Goal: Navigation & Orientation: Find specific page/section

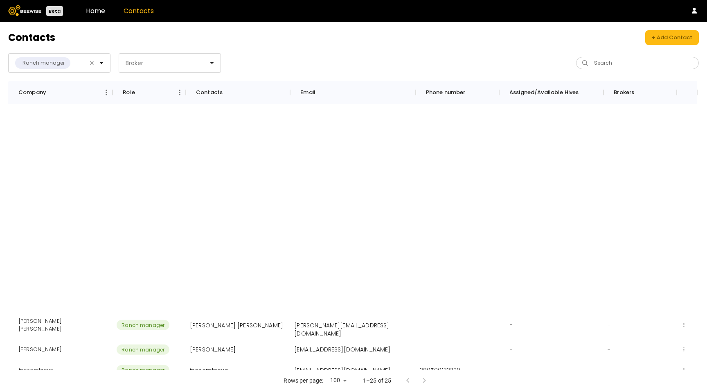
scroll to position [251, 0]
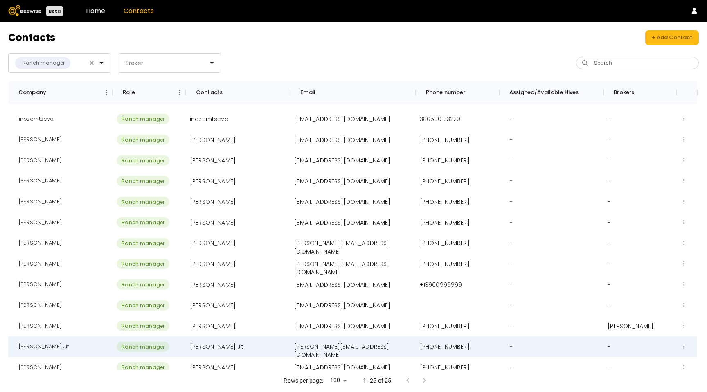
click at [94, 2] on header "Beta Home Contacts" at bounding box center [353, 11] width 707 height 22
click at [94, 5] on header "Beta Home Contacts" at bounding box center [353, 11] width 707 height 22
click at [94, 13] on link "Home" at bounding box center [95, 10] width 19 height 9
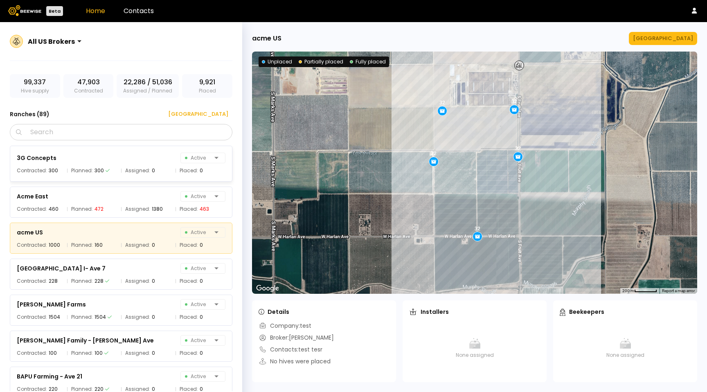
click at [164, 165] on div "3G Concepts Active Contracted: 300 Planned: 300 Assigned: 0 Placed: 0" at bounding box center [121, 164] width 222 height 36
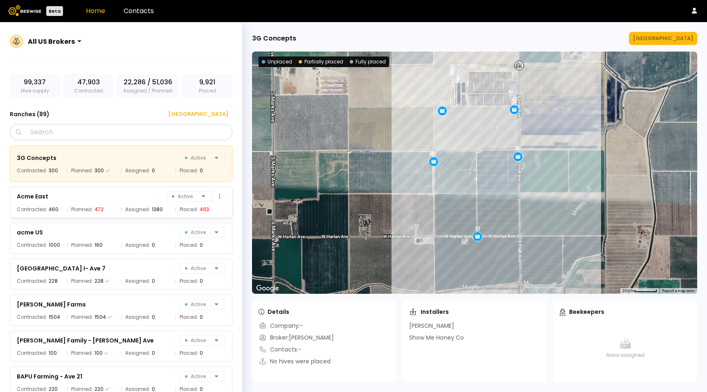
click at [141, 206] on span "Assigned:" at bounding box center [137, 209] width 25 height 8
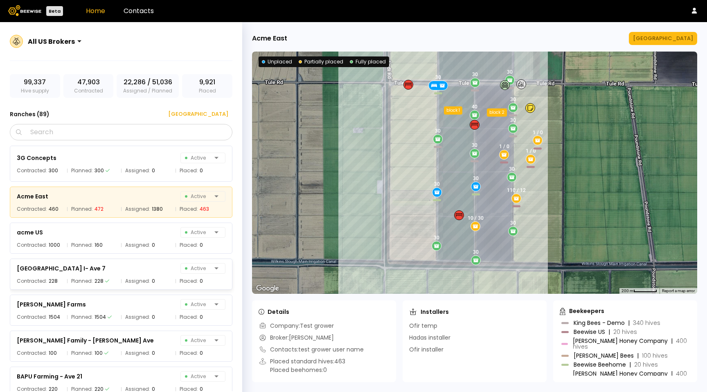
click at [141, 255] on div "[GEOGRAPHIC_DATA] I- Ave 7 Active Contracted: 228 Planned: 228 Assigned: 0 Plac…" at bounding box center [125, 272] width 231 height 36
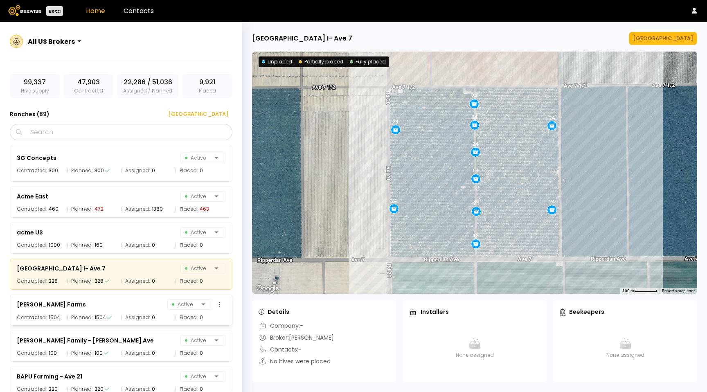
click at [137, 309] on div "[PERSON_NAME] Farms Active" at bounding box center [121, 303] width 209 height 11
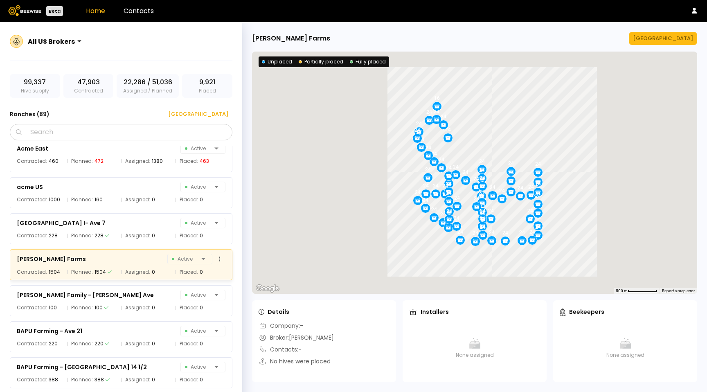
scroll to position [81, 0]
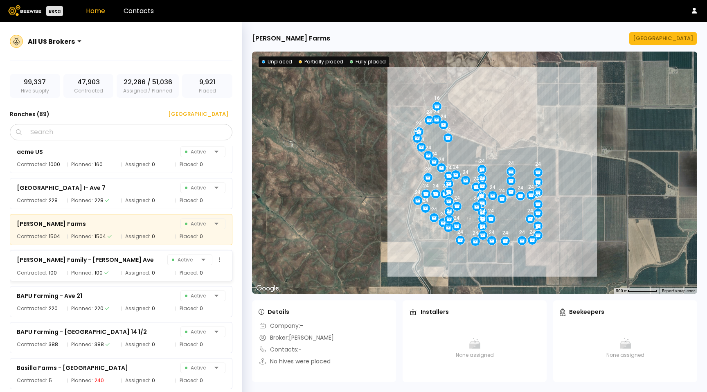
click at [135, 277] on div "[PERSON_NAME] Family - [PERSON_NAME] Ave Active Contracted: 100 Planned: 100 As…" at bounding box center [121, 265] width 222 height 31
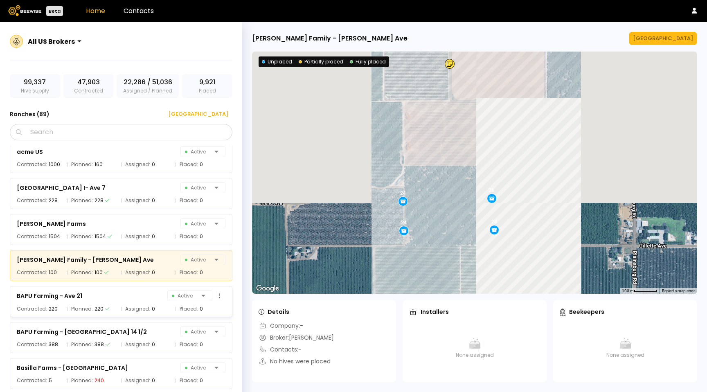
click at [135, 296] on div "BAPU Farming - Ave 21 Active" at bounding box center [121, 295] width 209 height 11
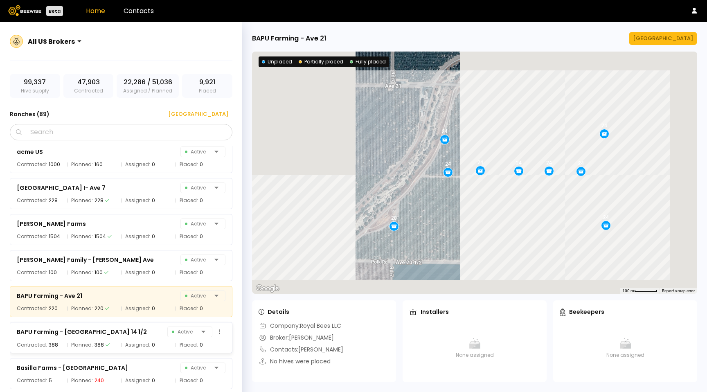
click at [136, 336] on div "BAPU Farming - [GEOGRAPHIC_DATA] 14 1/2 Active" at bounding box center [121, 331] width 209 height 11
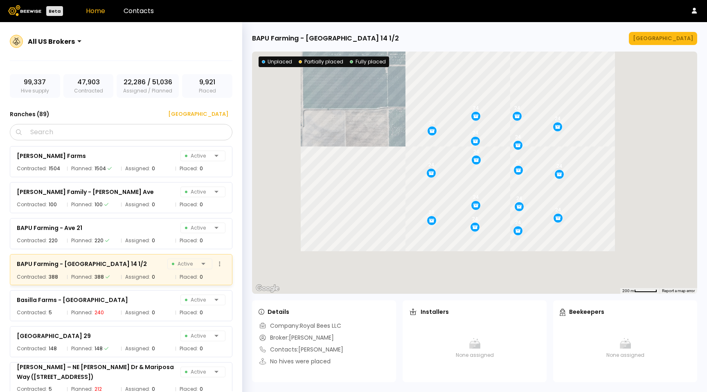
scroll to position [181, 0]
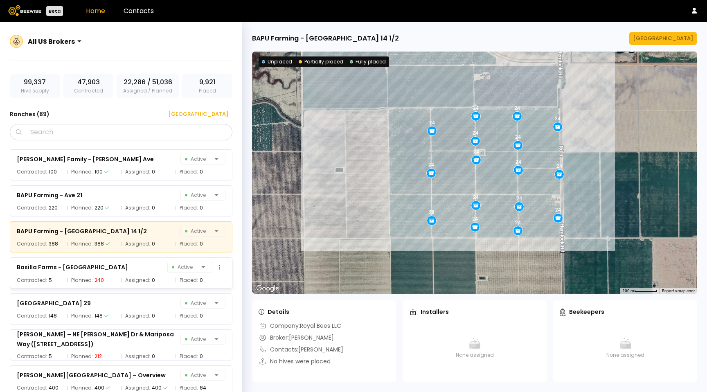
click at [141, 265] on div "Basilla Farms - [PERSON_NAME] Active" at bounding box center [121, 266] width 209 height 11
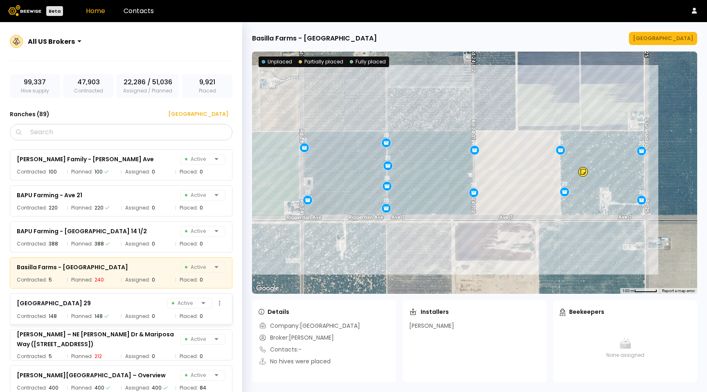
click at [145, 303] on div "[GEOGRAPHIC_DATA] Active" at bounding box center [121, 302] width 209 height 11
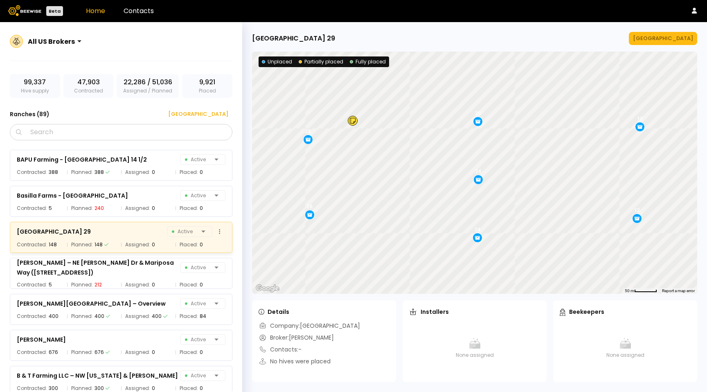
scroll to position [265, 0]
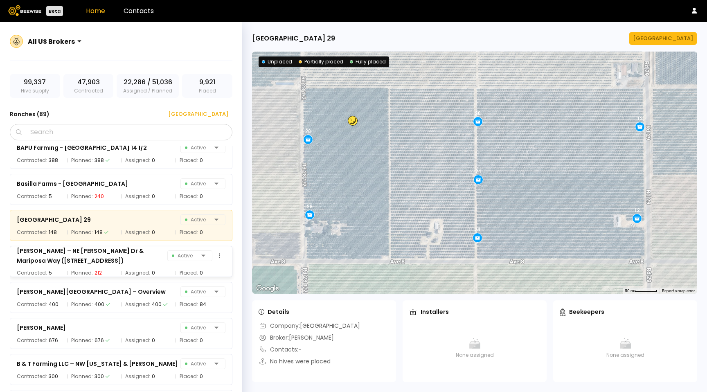
click at [149, 260] on div "[PERSON_NAME] – NE [PERSON_NAME] Dr & Mariposa Way ([STREET_ADDRESS])" at bounding box center [92, 256] width 150 height 20
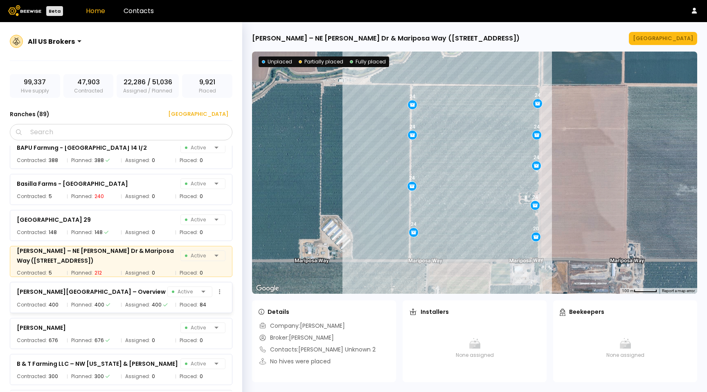
click at [151, 293] on div "[PERSON_NAME][GEOGRAPHIC_DATA] – Overview Active" at bounding box center [121, 291] width 209 height 11
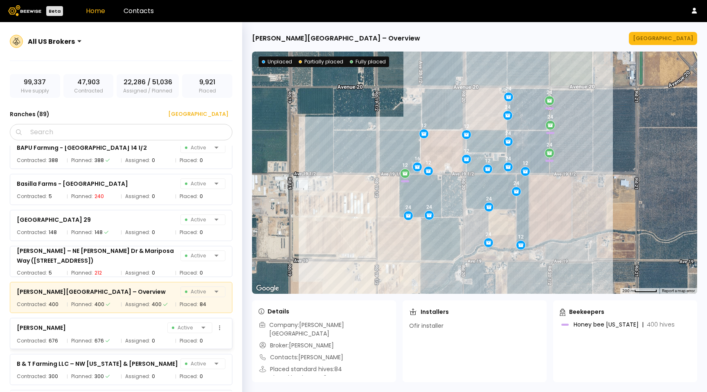
click at [145, 321] on div "[PERSON_NAME] Active Contracted: 676 Planned: 676 Assigned: 0 Placed: 0" at bounding box center [121, 333] width 222 height 31
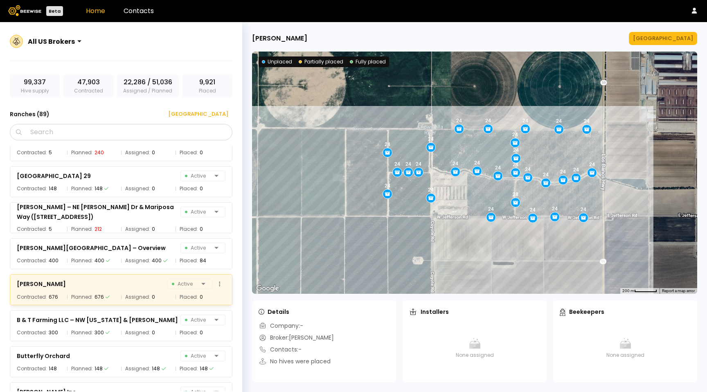
scroll to position [324, 0]
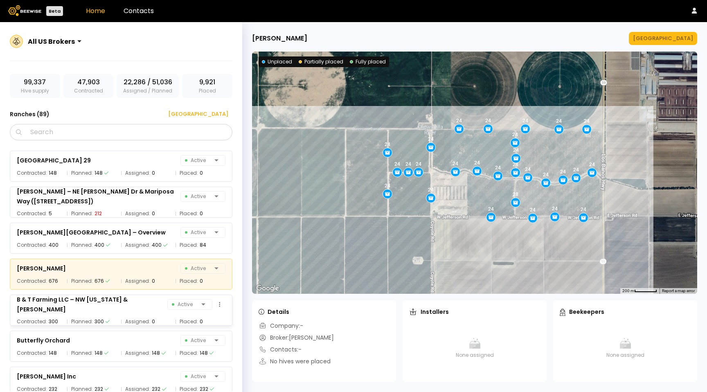
click at [145, 317] on span "Assigned:" at bounding box center [137, 321] width 25 height 8
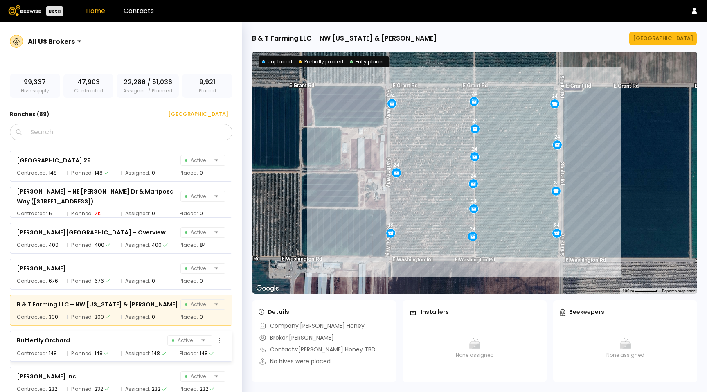
click at [148, 340] on div "Butterfly Orchard Active" at bounding box center [121, 339] width 209 height 11
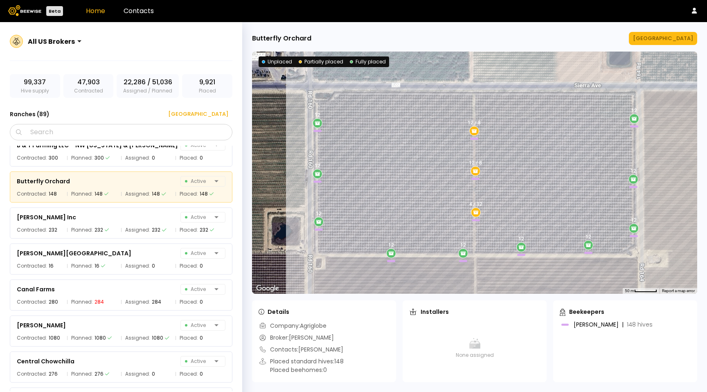
scroll to position [483, 0]
click at [146, 225] on div "[PERSON_NAME] Inc Active Contracted: 232 Planned: 232 Assigned: 232 Placed: 232" at bounding box center [121, 222] width 222 height 31
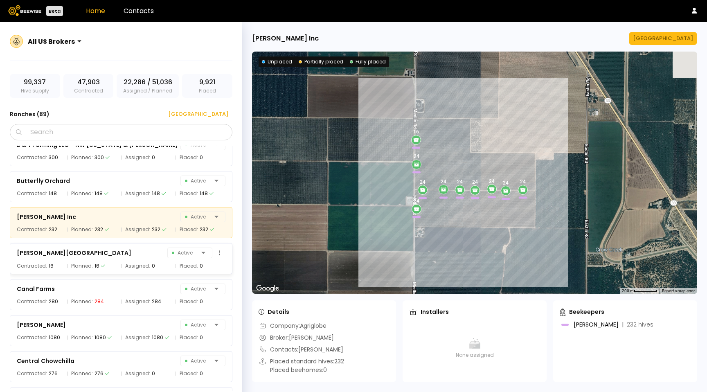
click at [152, 252] on div "[PERSON_NAME] Farm Active" at bounding box center [121, 252] width 209 height 11
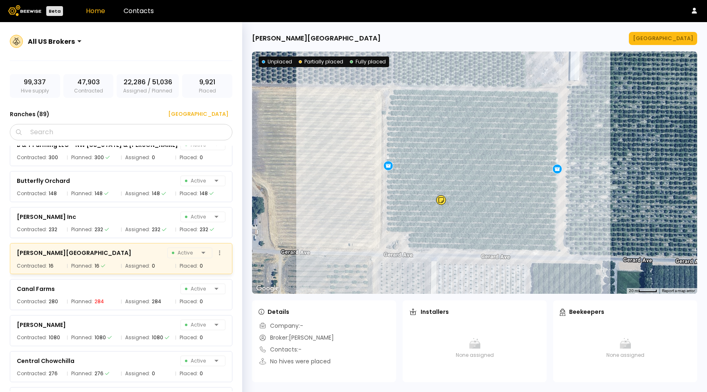
click at [152, 267] on div "0" at bounding box center [153, 266] width 3 height 8
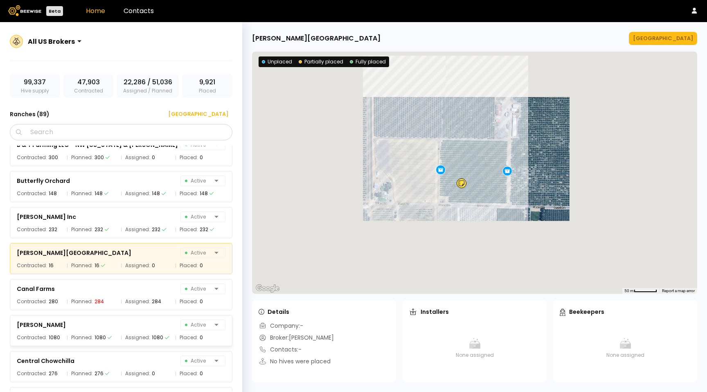
click at [151, 311] on div "[PERSON_NAME] Active Contracted: 1080 Planned: 1080 Assigned: 1080 Placed: 0" at bounding box center [125, 328] width 231 height 36
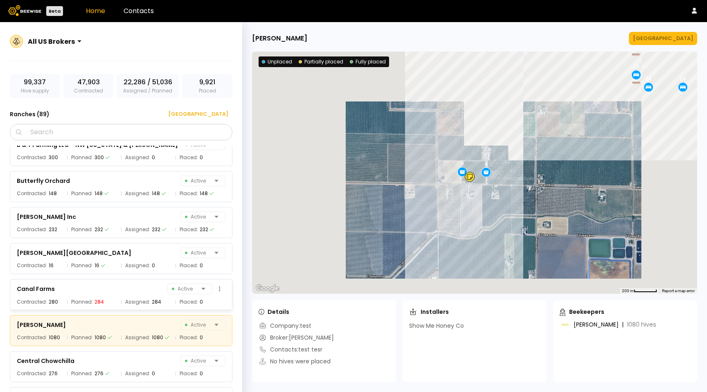
click at [147, 291] on div "Canal Farms Active" at bounding box center [121, 288] width 209 height 11
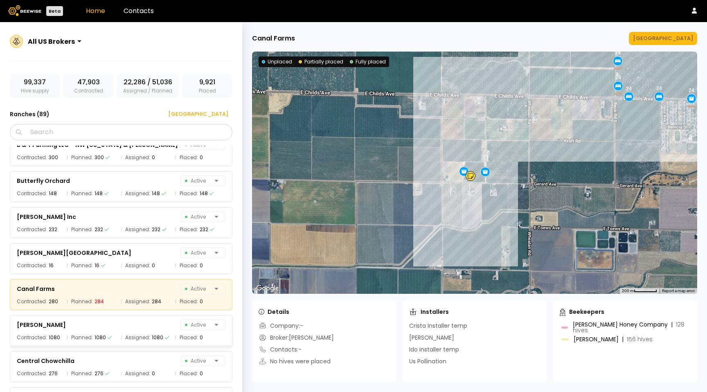
click at [146, 313] on div "[PERSON_NAME] Active Contracted: 1080 Planned: 1080 Assigned: 1080 Placed: 0" at bounding box center [125, 328] width 231 height 36
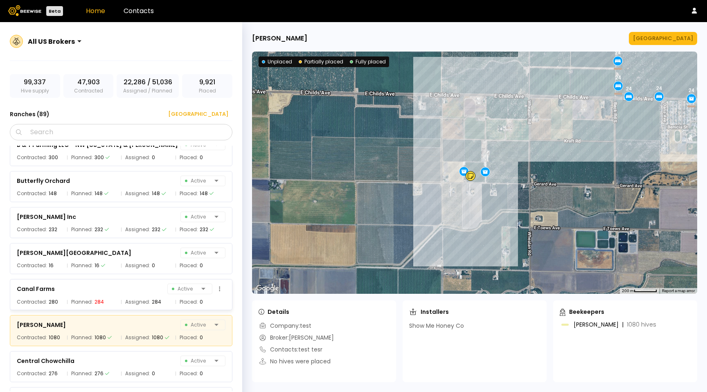
click at [151, 287] on div "Canal Farms Active" at bounding box center [121, 288] width 209 height 11
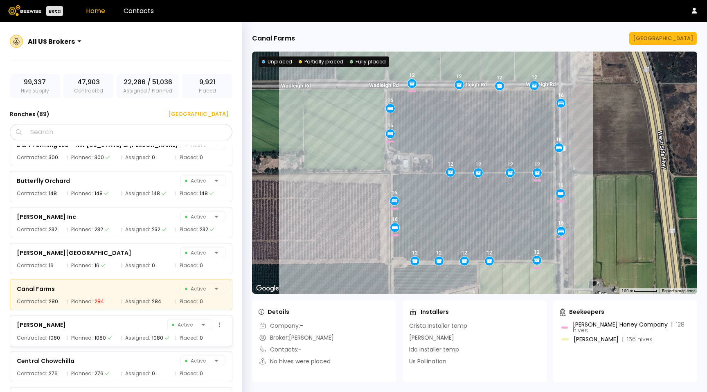
click at [143, 330] on div "[PERSON_NAME] Active" at bounding box center [121, 324] width 209 height 11
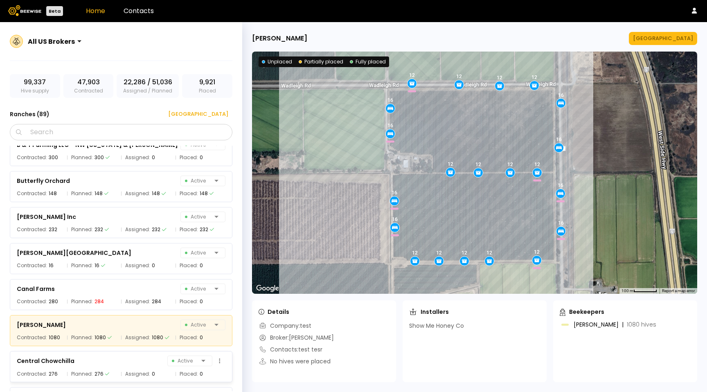
click at [142, 370] on span "Assigned:" at bounding box center [137, 374] width 25 height 8
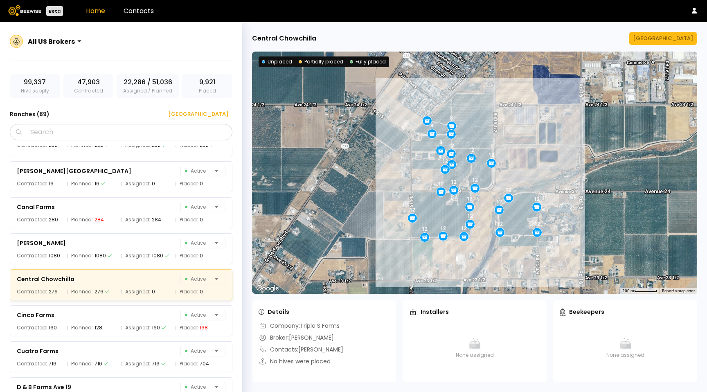
scroll to position [606, 0]
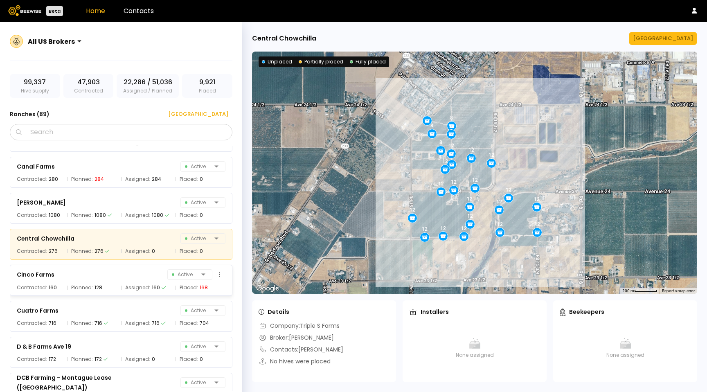
click at [145, 285] on span "Assigned:" at bounding box center [137, 287] width 25 height 8
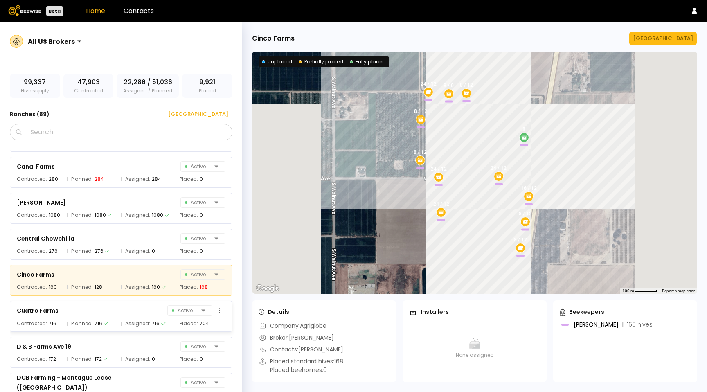
click at [141, 310] on div "Cuatro Farms Active" at bounding box center [121, 310] width 209 height 11
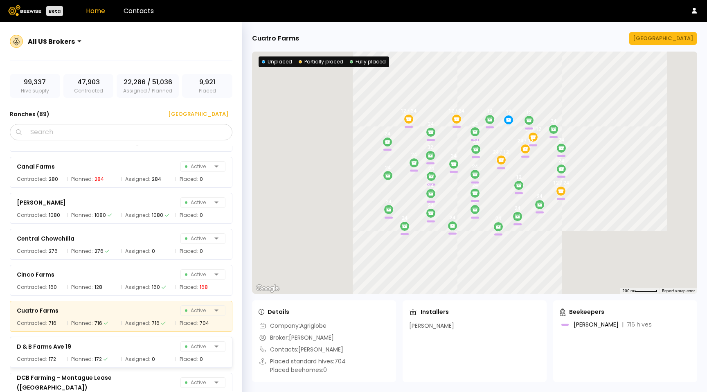
click at [141, 334] on div "D & B Farms Ave 19 Active Contracted: 172 Planned: 172 Assigned: 0 Placed: 0" at bounding box center [125, 350] width 231 height 36
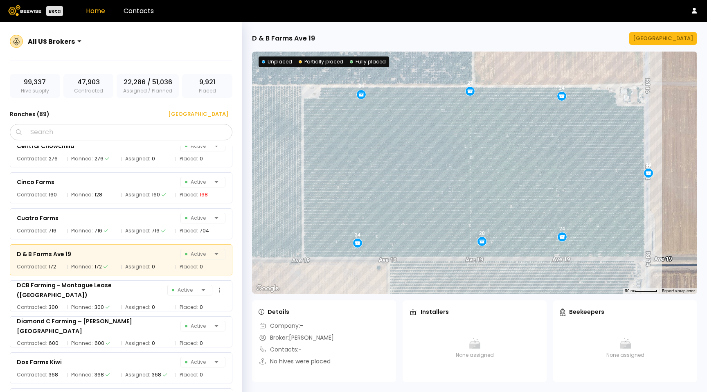
scroll to position [707, 0]
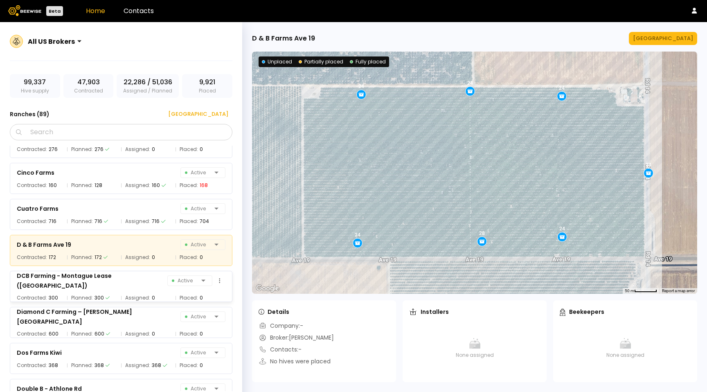
click at [144, 285] on div "DCB Farming - Montague Lease ([GEOGRAPHIC_DATA]) Active" at bounding box center [121, 281] width 209 height 20
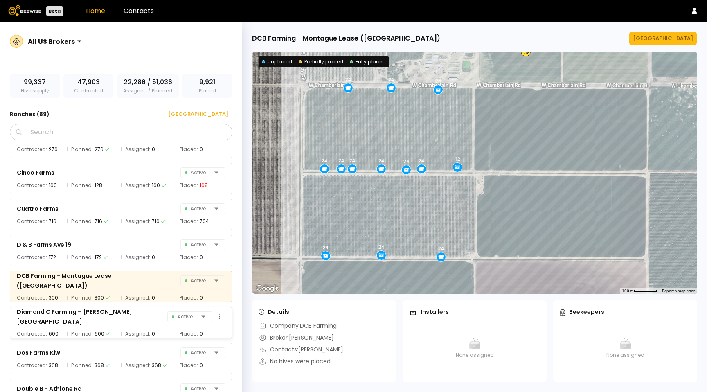
click at [139, 331] on span "Assigned:" at bounding box center [137, 334] width 25 height 8
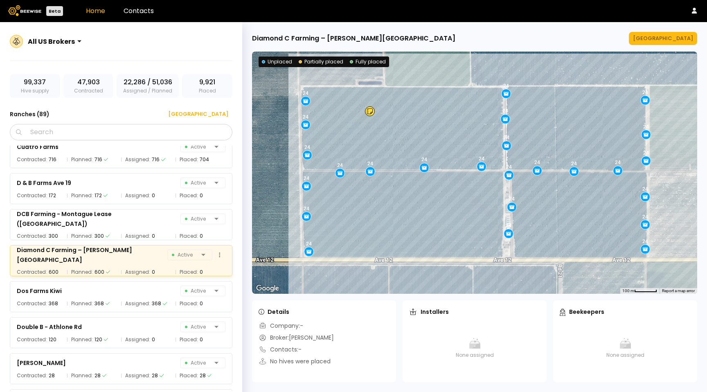
scroll to position [771, 0]
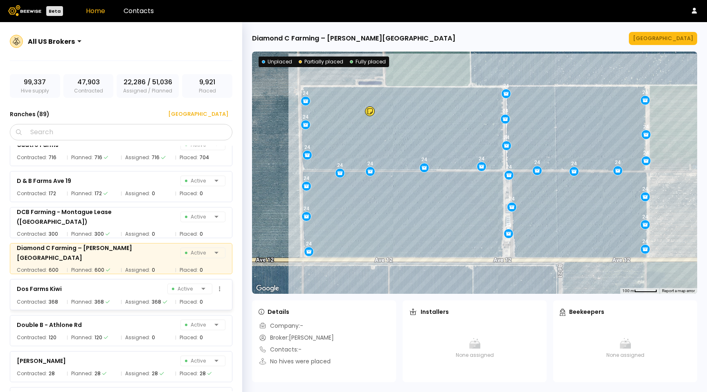
click at [142, 297] on div "Dos Farms Kiwi Active Contracted: 368 Planned: 368 Assigned: 368 Placed: 0" at bounding box center [121, 294] width 222 height 31
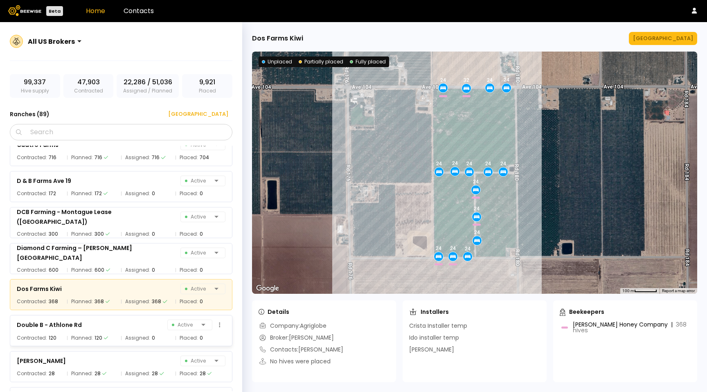
click at [130, 325] on div "Double B - Athlone Rd Active" at bounding box center [121, 324] width 209 height 11
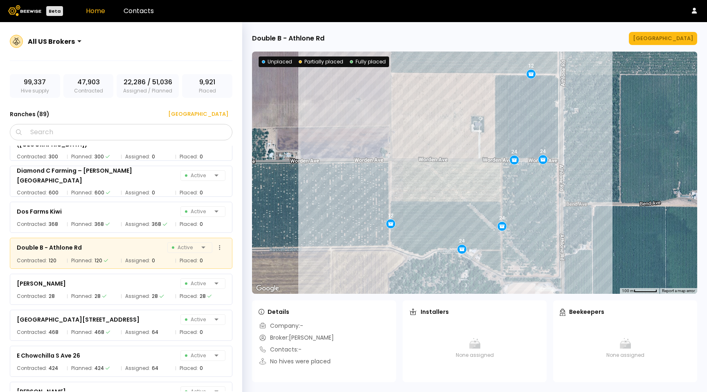
scroll to position [851, 0]
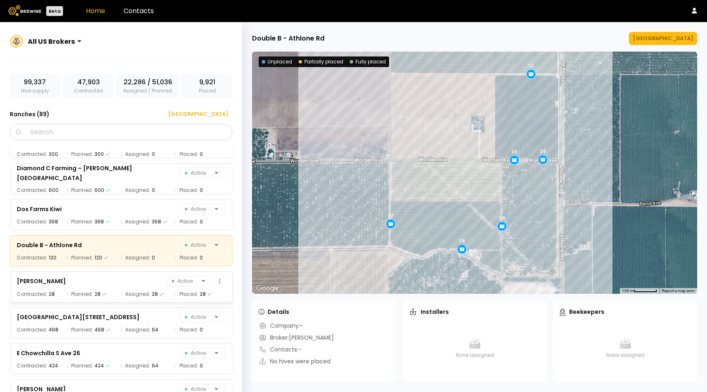
click at [123, 287] on div "[PERSON_NAME] Active Contracted: 28 Planned: 28 Assigned: 28 Placed: 28" at bounding box center [121, 286] width 222 height 31
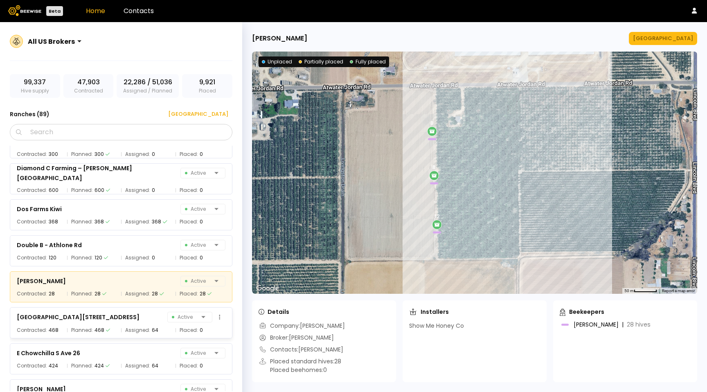
click at [120, 323] on div "[GEOGRAPHIC_DATA] 26 Active Contracted: 468 Planned: 468 Assigned: 64 Placed: 0" at bounding box center [121, 322] width 222 height 31
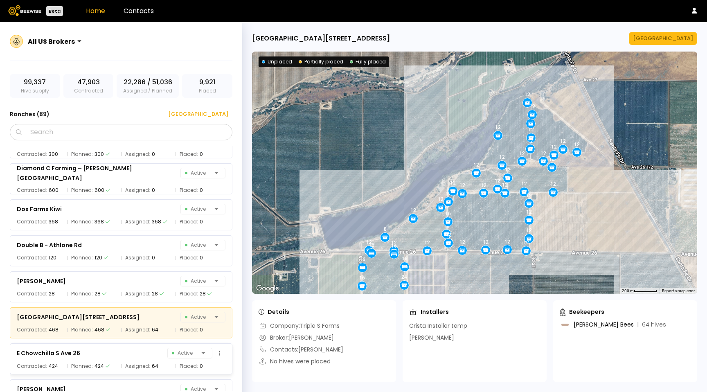
click at [141, 354] on div "E Chowchilla S Ave 26 Active" at bounding box center [121, 352] width 209 height 11
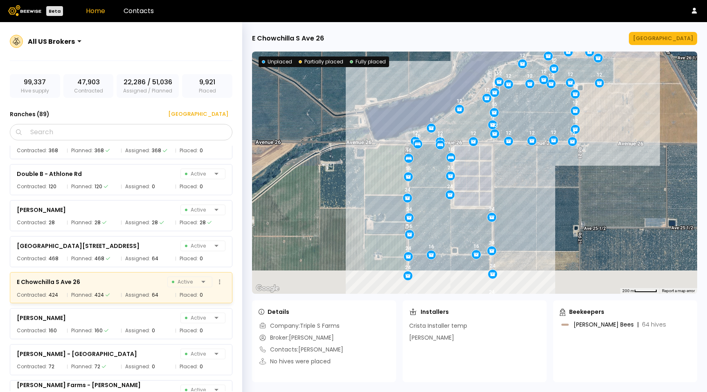
scroll to position [927, 0]
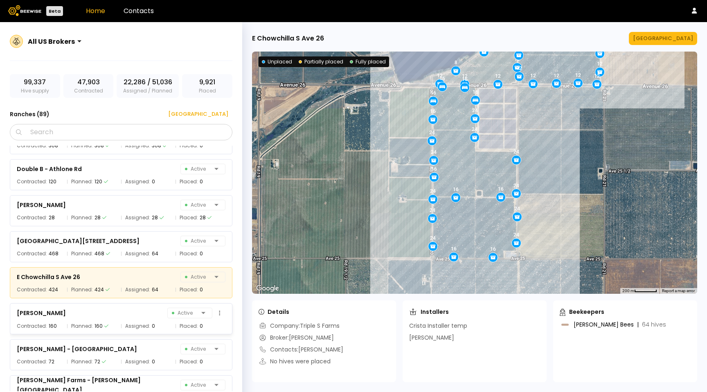
click at [138, 322] on span "Assigned:" at bounding box center [137, 326] width 25 height 8
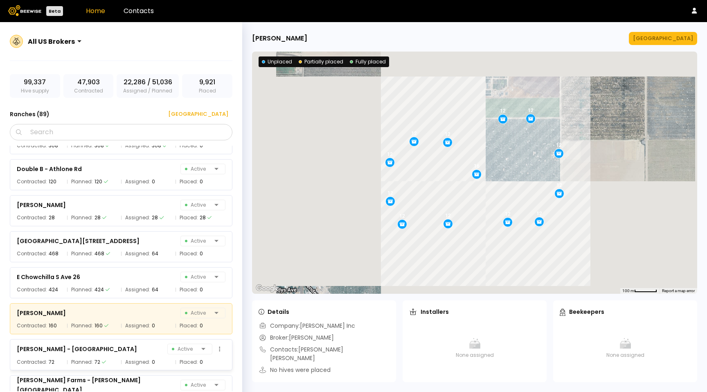
click at [147, 355] on div "[PERSON_NAME] - [GEOGRAPHIC_DATA] 31 Active Contracted: 72 Planned: 72 Assigned…" at bounding box center [121, 354] width 222 height 31
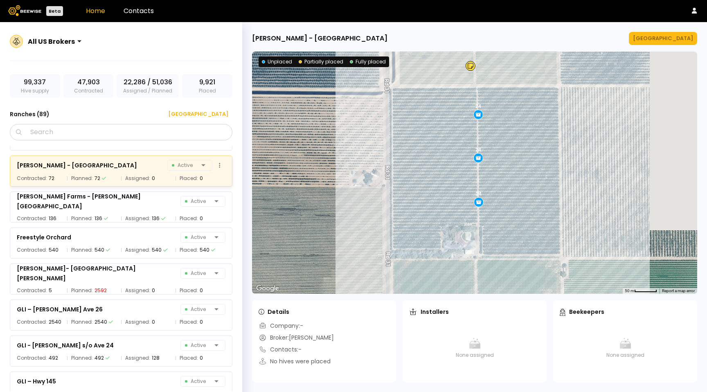
scroll to position [1111, 0]
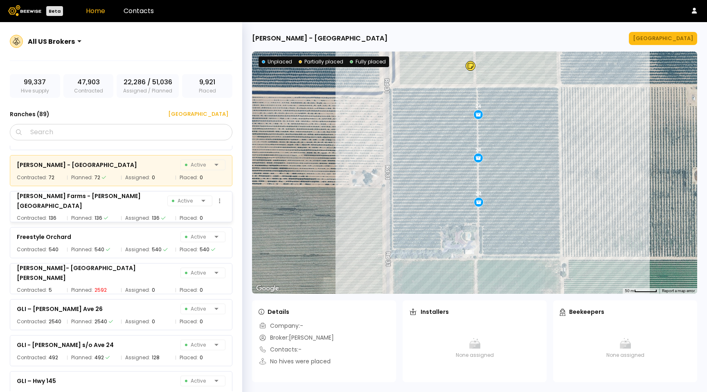
click at [122, 216] on div "Assigned: 136" at bounding box center [146, 218] width 50 height 8
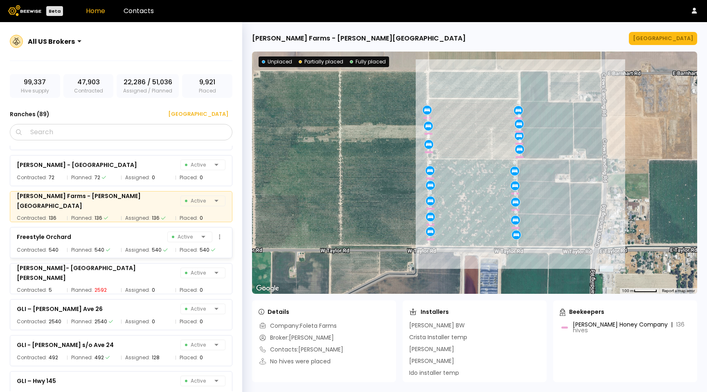
click at [124, 238] on div "Freestyle Orchard Active" at bounding box center [121, 236] width 209 height 11
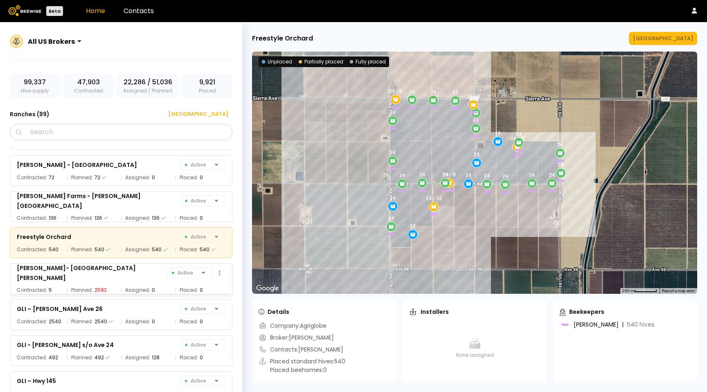
click at [126, 266] on div "[PERSON_NAME]- [GEOGRAPHIC_DATA][PERSON_NAME] Active Contracted: 5 Planned: 259…" at bounding box center [121, 278] width 222 height 31
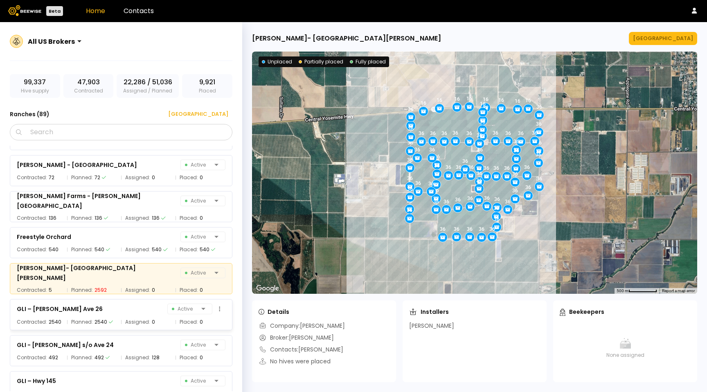
click at [131, 302] on div "GLI – [PERSON_NAME] Ave 26 Active Contracted: 2540 Planned: 2540 Assigned: 0 Pl…" at bounding box center [121, 314] width 222 height 31
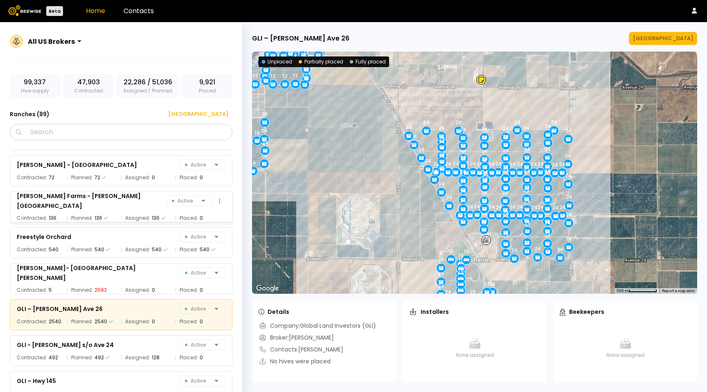
click at [108, 214] on div "Planned: 136" at bounding box center [92, 218] width 50 height 8
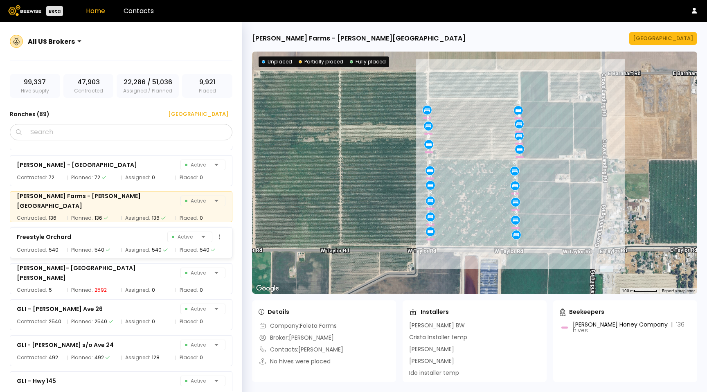
click at [110, 238] on div "Freestyle Orchard Active" at bounding box center [121, 236] width 209 height 11
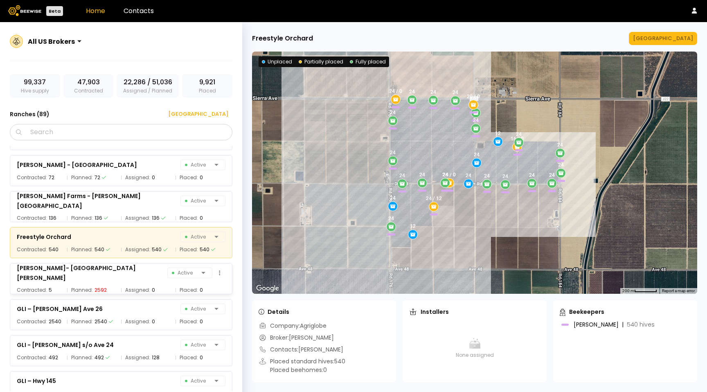
click at [109, 286] on div "Planned: 2592" at bounding box center [92, 290] width 50 height 8
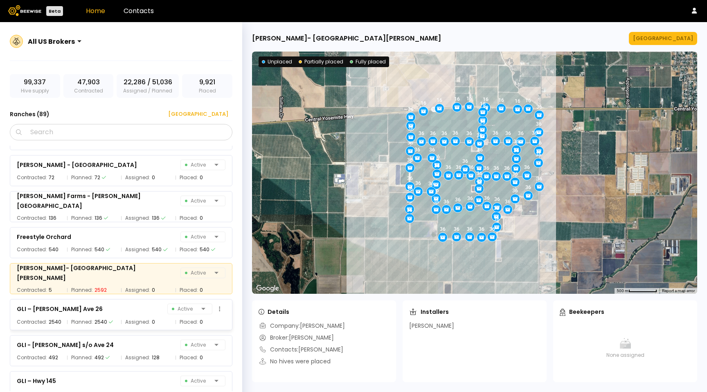
click at [111, 302] on div "GLI – [PERSON_NAME] Ave 26 Active Contracted: 2540 Planned: 2540 Assigned: 0 Pl…" at bounding box center [121, 314] width 222 height 31
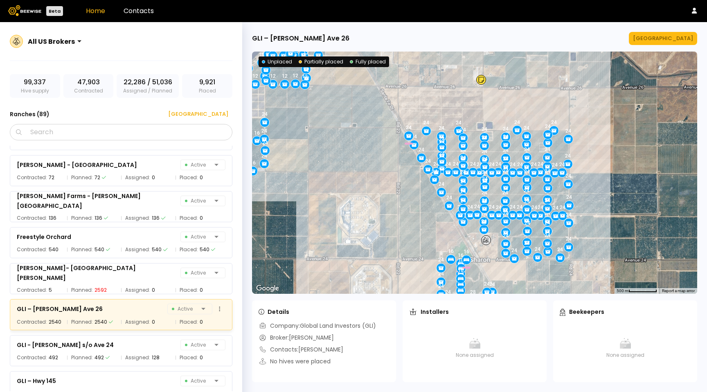
click at [119, 326] on div "GLI – [PERSON_NAME] Ave 26 Active Contracted: 2540 Planned: 2540 Assigned: 0 Pl…" at bounding box center [121, 314] width 222 height 31
click at [117, 355] on div "Contracted: 492 Planned: 492 Assigned: 128 Placed: 0" at bounding box center [121, 358] width 209 height 8
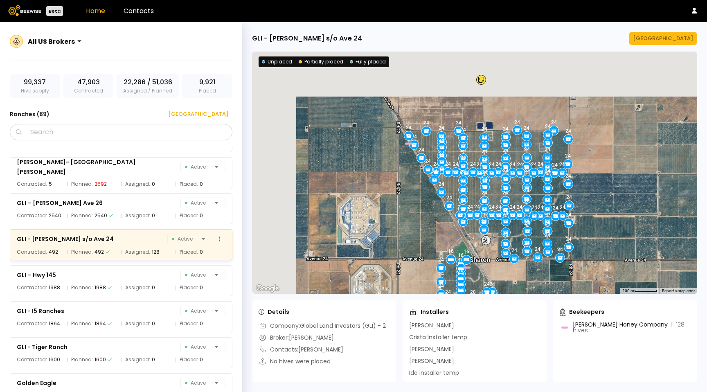
scroll to position [1228, 0]
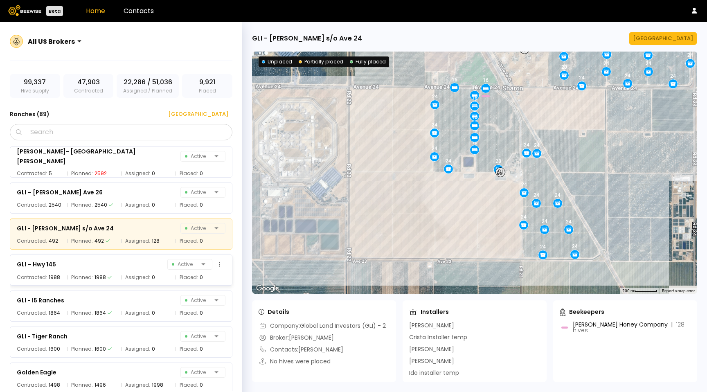
click at [110, 266] on div "GLI – Hwy 145 Active" at bounding box center [121, 263] width 209 height 11
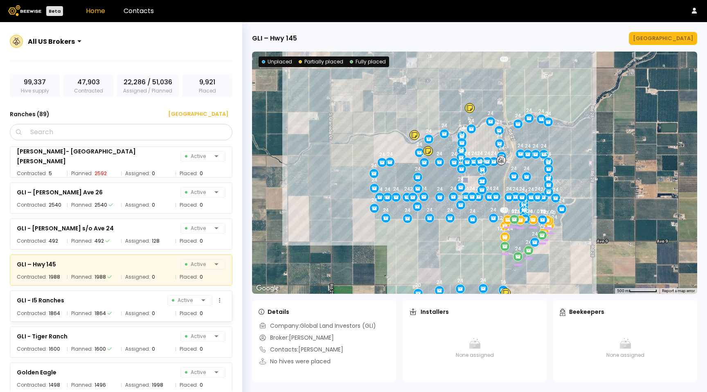
click at [119, 313] on div "Contracted: 1864 Planned: 1864 Assigned: 0 Placed: 0" at bounding box center [121, 313] width 209 height 8
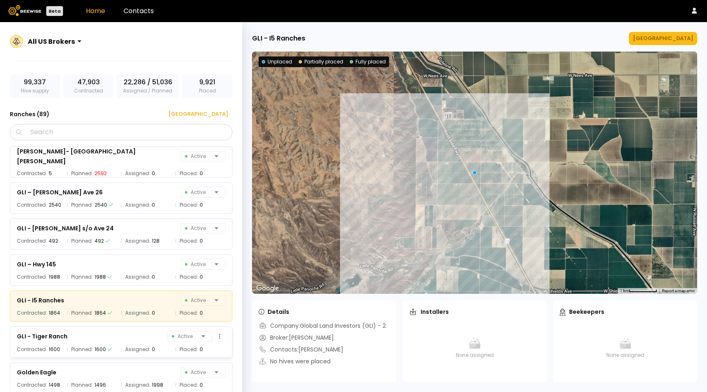
click at [119, 342] on div "GLI - Tiger Ranch Active Contracted: 1600 Planned: 1600 Assigned: 0 Placed: 0" at bounding box center [121, 341] width 222 height 31
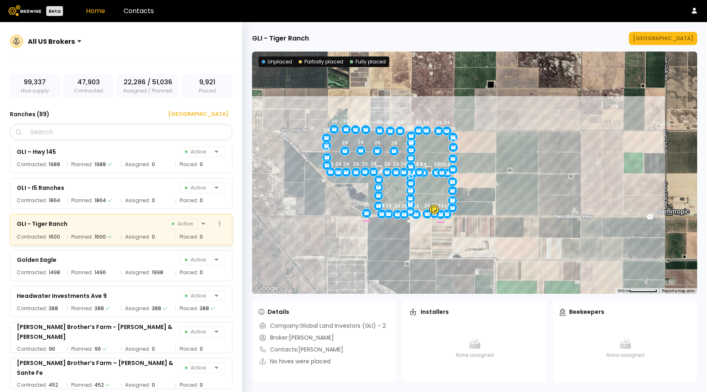
scroll to position [1342, 0]
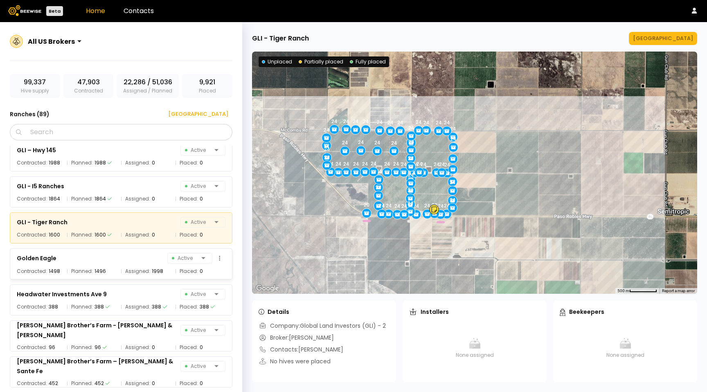
click at [104, 275] on div "Golden Eagle Active Contracted: 1498 Planned: 1496 Assigned: 1998 Placed: 0" at bounding box center [121, 263] width 222 height 31
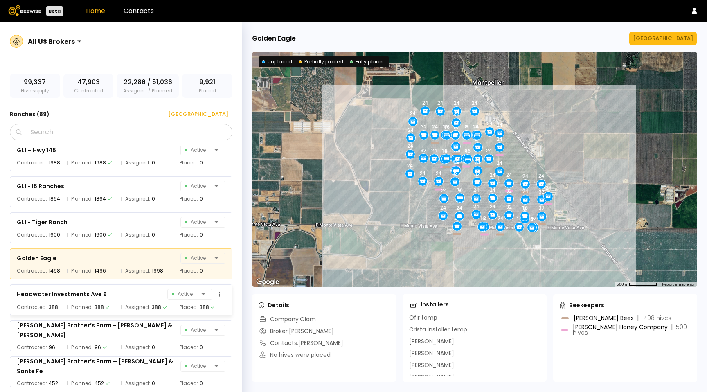
click at [105, 292] on div "Headwater Investments Ave 9 Active" at bounding box center [121, 293] width 209 height 11
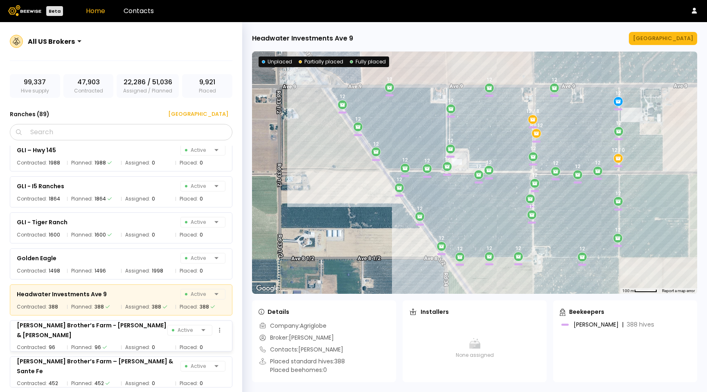
click at [117, 348] on div "[PERSON_NAME] Brother’s Farm - [PERSON_NAME] & [PERSON_NAME] Active Contracted:…" at bounding box center [121, 335] width 222 height 31
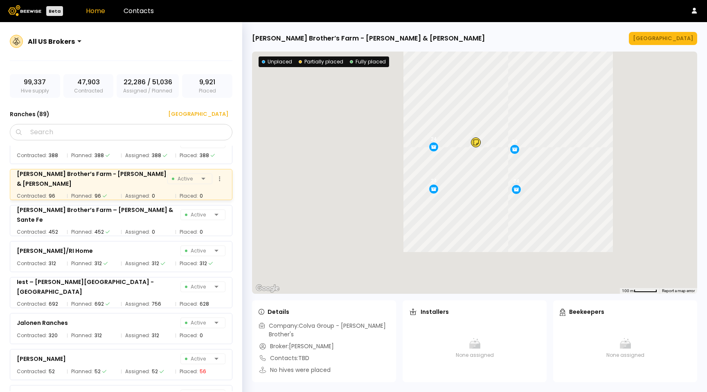
scroll to position [1496, 0]
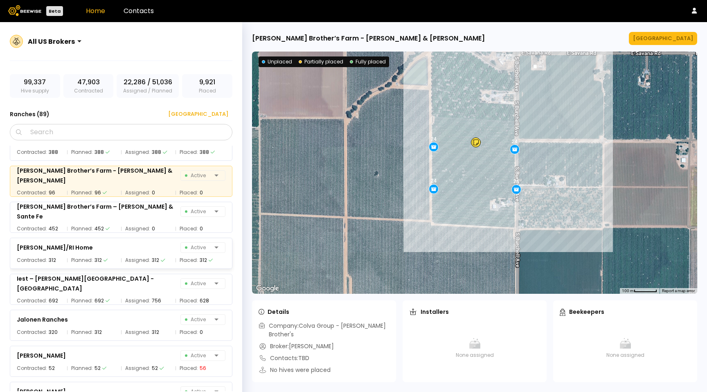
click at [107, 236] on div "[PERSON_NAME]/RI Home Active Contracted: 312 Planned: 312 Assigned: 312 Placed:…" at bounding box center [125, 251] width 231 height 36
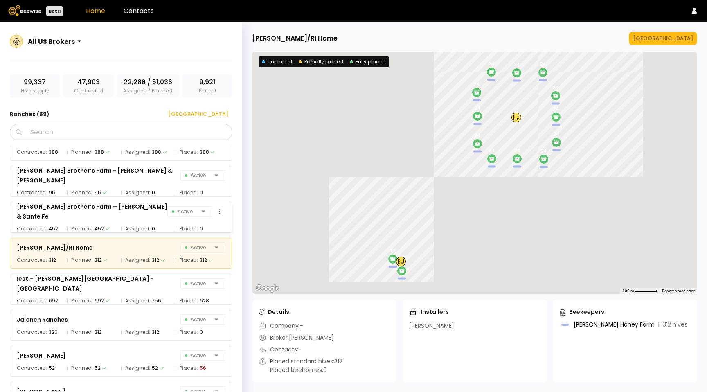
click at [107, 228] on div "Planned: 452" at bounding box center [92, 228] width 50 height 8
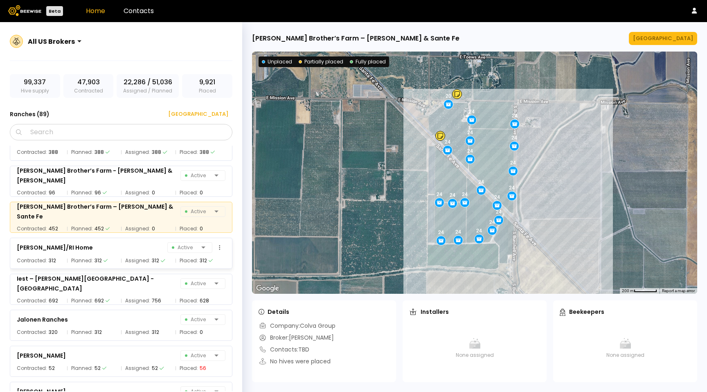
click at [107, 257] on div "Planned: 312" at bounding box center [92, 260] width 50 height 8
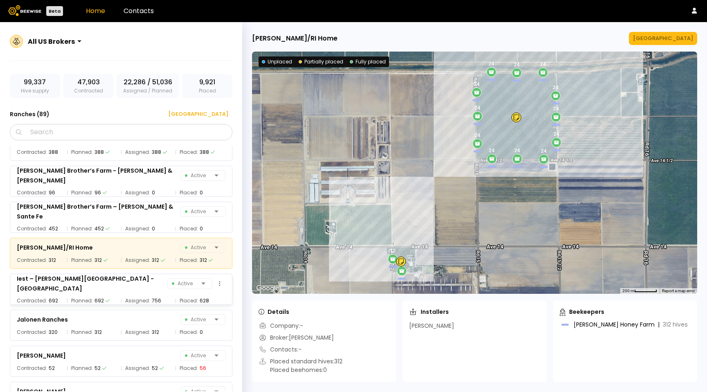
click at [116, 301] on div "Iest – [PERSON_NAME][GEOGRAPHIC_DATA] 16 Active Contracted: 692 Planned: 692 As…" at bounding box center [121, 289] width 222 height 31
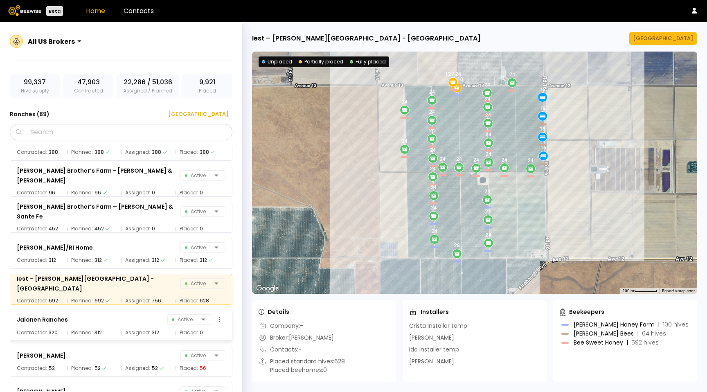
click at [110, 329] on div "Planned: 312" at bounding box center [92, 332] width 50 height 8
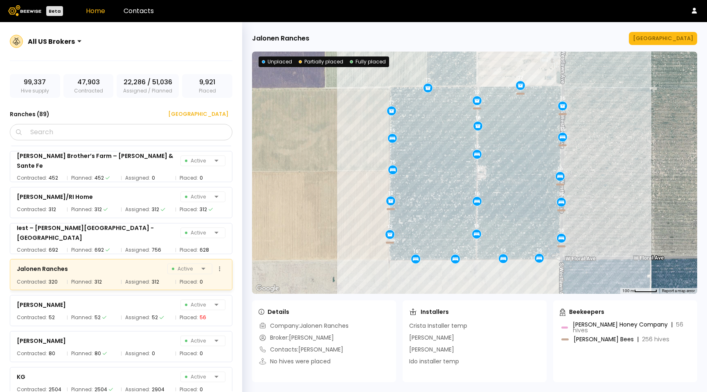
scroll to position [1625, 0]
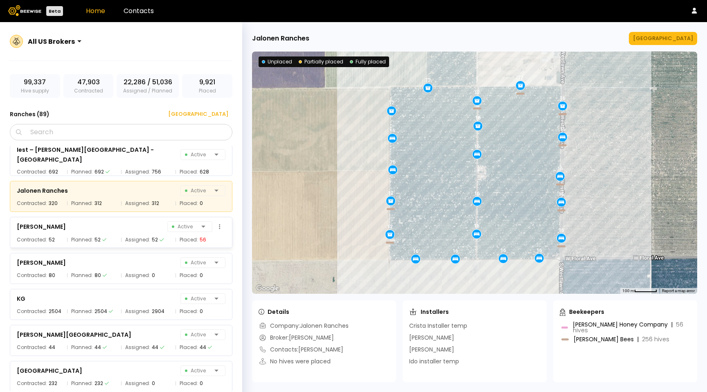
click at [95, 226] on div "[PERSON_NAME] Active" at bounding box center [121, 226] width 209 height 11
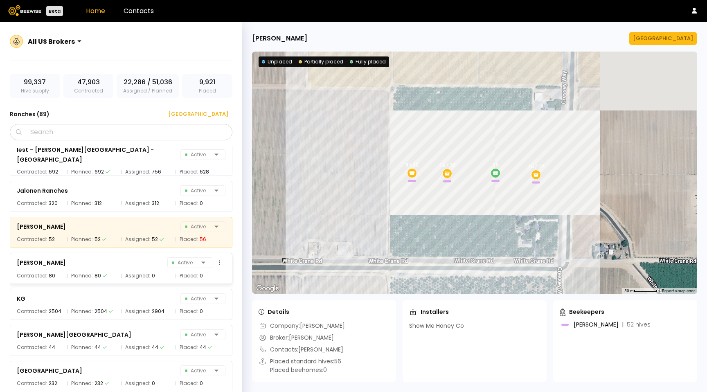
click at [94, 263] on div "[PERSON_NAME] Active" at bounding box center [121, 262] width 209 height 11
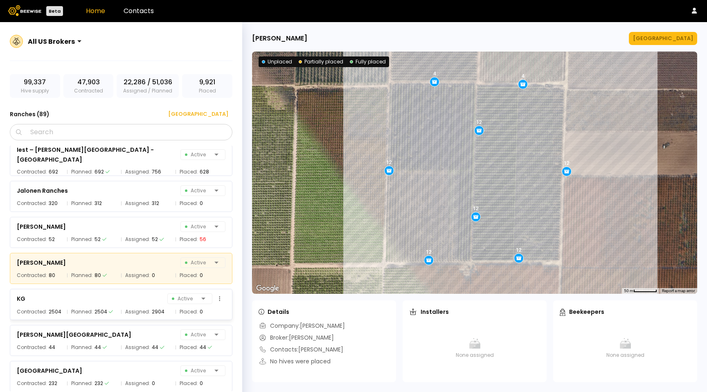
click at [96, 314] on div "2504" at bounding box center [100, 311] width 13 height 8
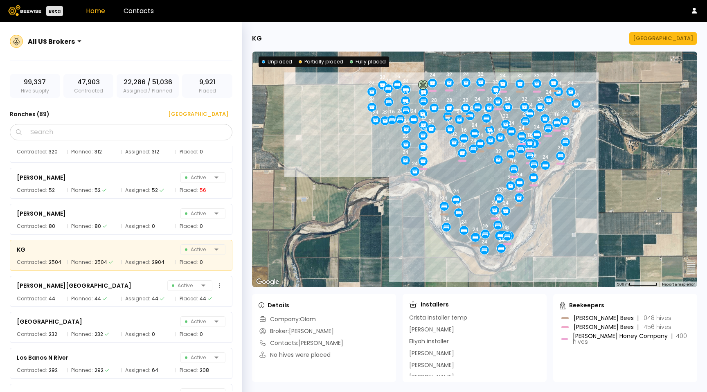
scroll to position [1726, 0]
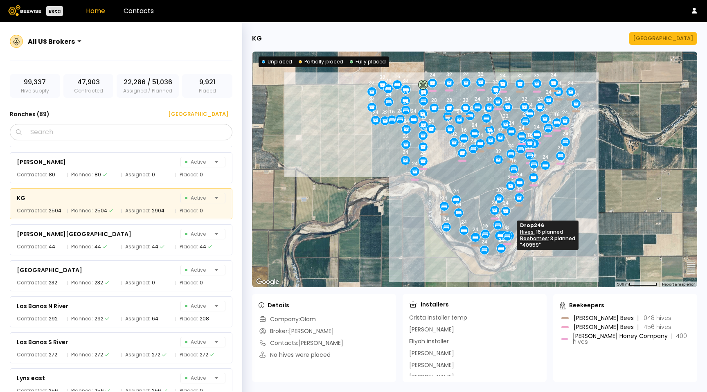
click at [498, 236] on icon at bounding box center [500, 236] width 6 height 2
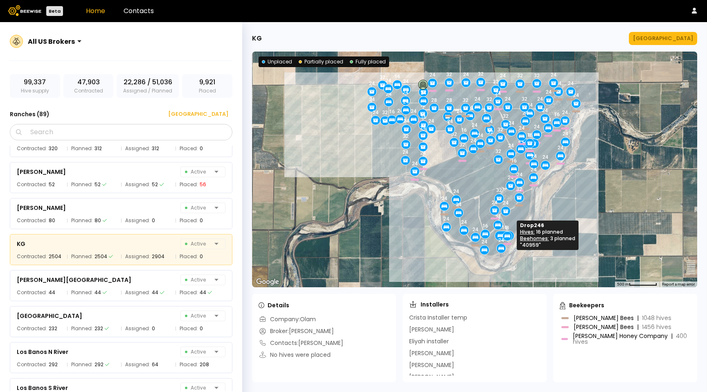
scroll to position [1659, 0]
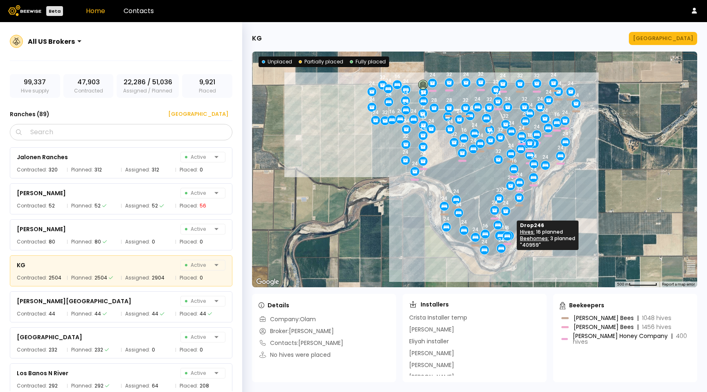
click at [500, 236] on icon at bounding box center [500, 236] width 6 height 2
drag, startPoint x: 529, startPoint y: 275, endPoint x: 528, endPoint y: 263, distance: 12.3
click at [528, 263] on div "24 24 32 16 16 16 24 24 24 24 32 24 32 24 24 24 24 24 24 24 24 24 24 24 24 24 8…" at bounding box center [474, 170] width 445 height 236
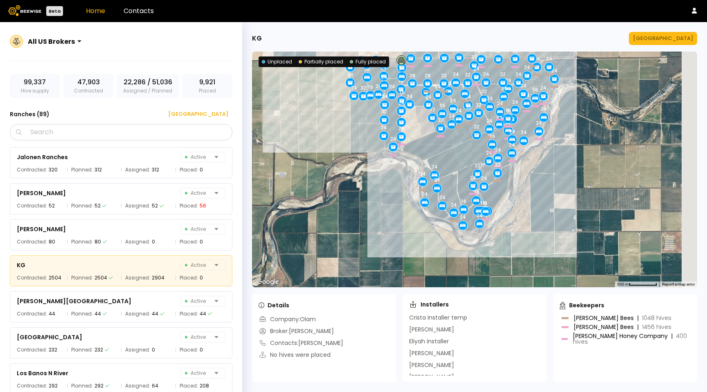
drag, startPoint x: 531, startPoint y: 242, endPoint x: 513, endPoint y: 219, distance: 29.8
click at [511, 219] on div "24 24 32 16 16 16 24 24 24 24 32 24 32 24 24 24 24 24 24 24 24 24 24 24 24 24 8…" at bounding box center [474, 170] width 445 height 236
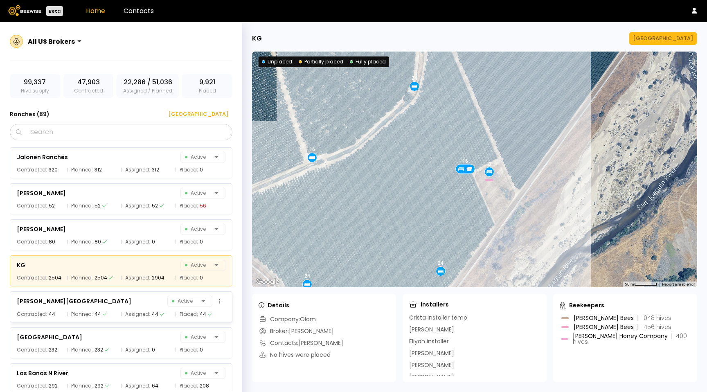
click at [72, 301] on div "[PERSON_NAME][GEOGRAPHIC_DATA]" at bounding box center [74, 301] width 114 height 10
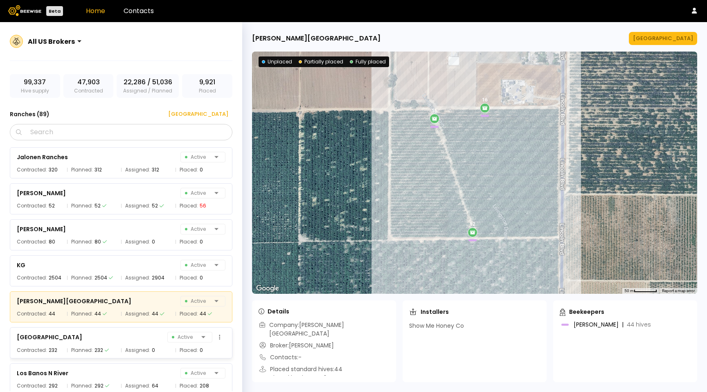
click at [88, 334] on div "La Grange Active" at bounding box center [121, 336] width 209 height 11
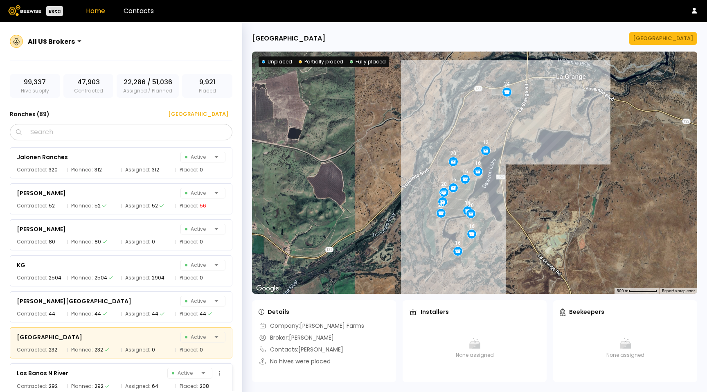
click at [101, 373] on div "Los Banos N River Active" at bounding box center [121, 372] width 209 height 11
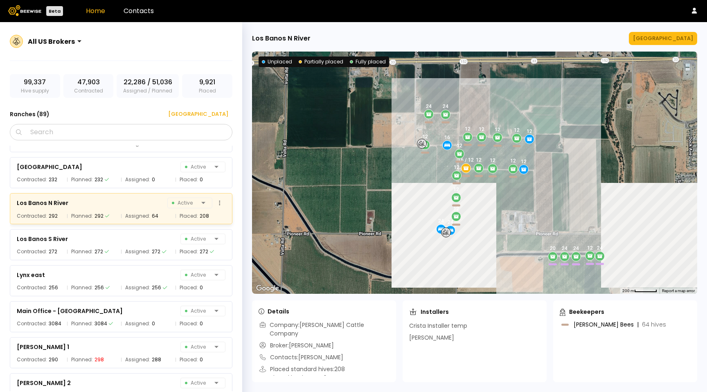
scroll to position [1831, 0]
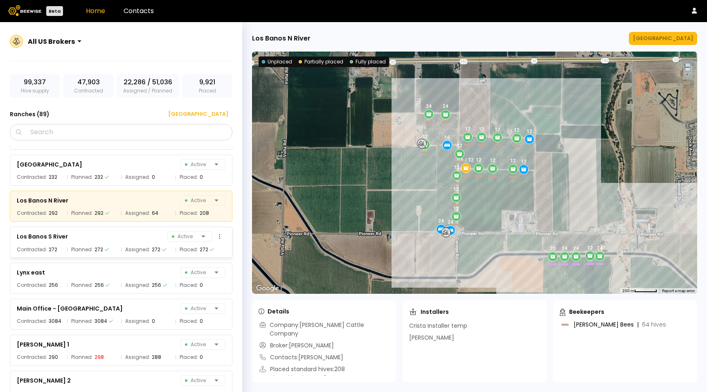
click at [92, 238] on div "Los Banos S River Active" at bounding box center [121, 236] width 209 height 11
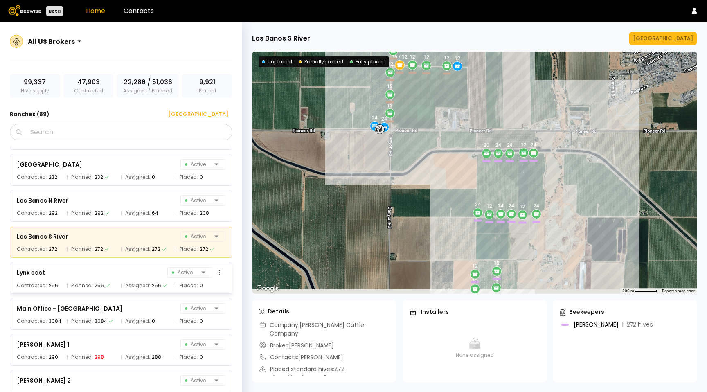
click at [101, 283] on div "256" at bounding box center [98, 285] width 9 height 8
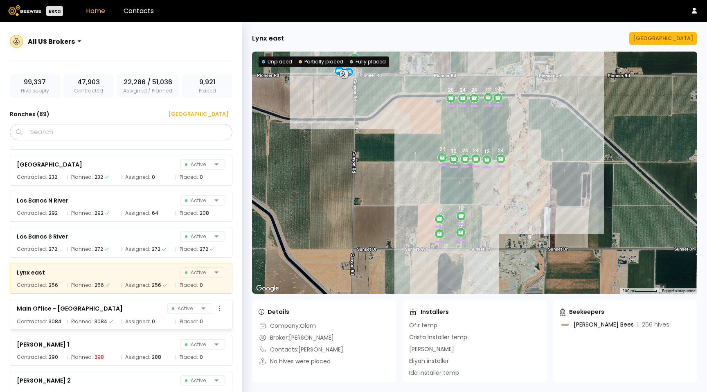
click at [97, 313] on div "Main Office - [GEOGRAPHIC_DATA] Active" at bounding box center [121, 308] width 209 height 11
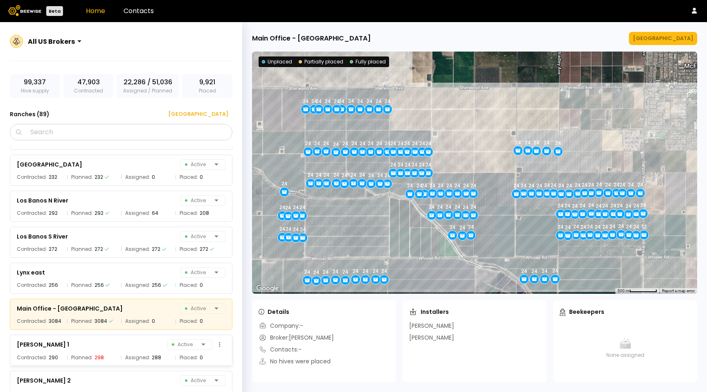
click at [112, 348] on div "[PERSON_NAME] 1 Active" at bounding box center [121, 344] width 209 height 11
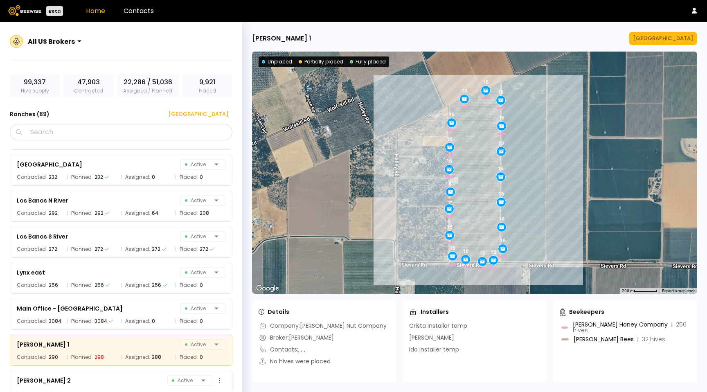
click at [95, 386] on div "[PERSON_NAME] 2 Active Contracted: 78 Planned: 78 Assigned: 0 Placed: 0" at bounding box center [121, 385] width 222 height 31
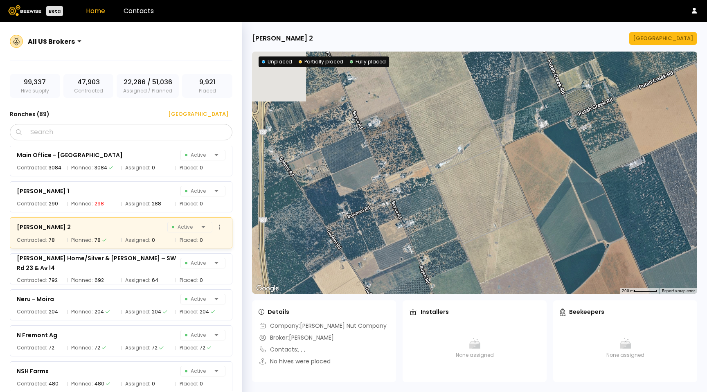
scroll to position [1991, 0]
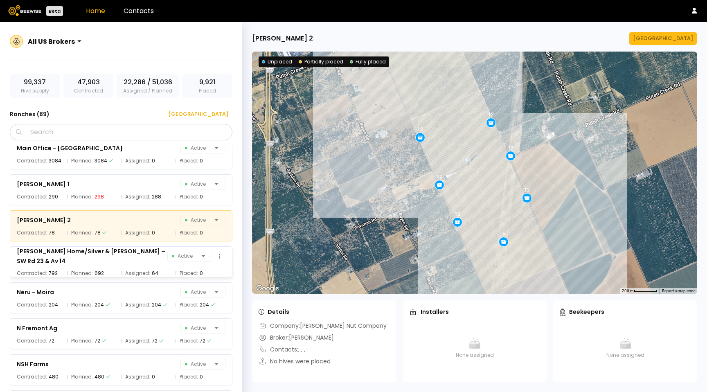
click at [97, 247] on div "[PERSON_NAME] Home/Silver & Sordi – SW Rd 23 & Av 14 Active Contracted: 792 Pla…" at bounding box center [121, 261] width 222 height 31
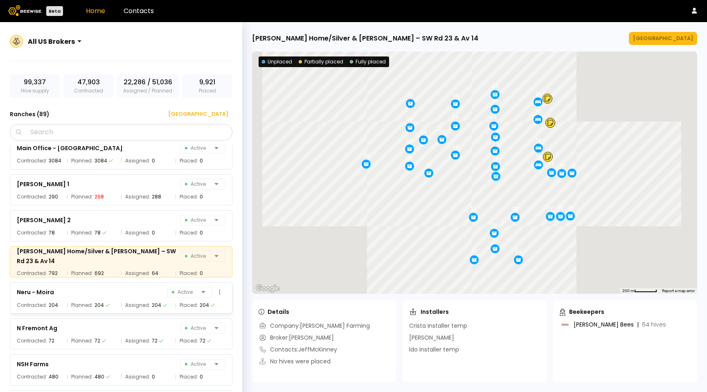
click at [97, 282] on div "Neru - Moira Active Contracted: 204 Planned: 204 Assigned: 204 Placed: 204" at bounding box center [121, 297] width 222 height 31
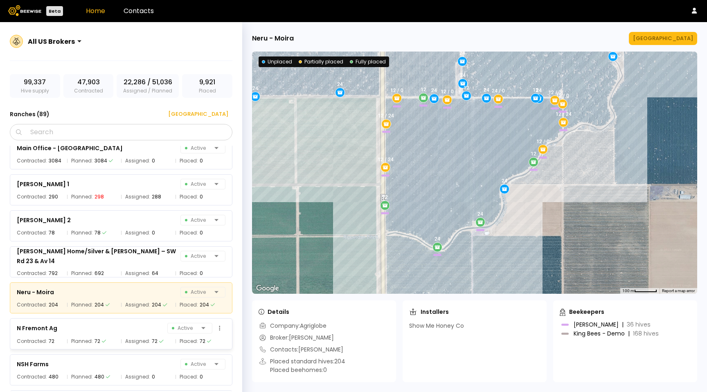
click at [100, 329] on div "N Fremont Ag Active" at bounding box center [121, 327] width 209 height 11
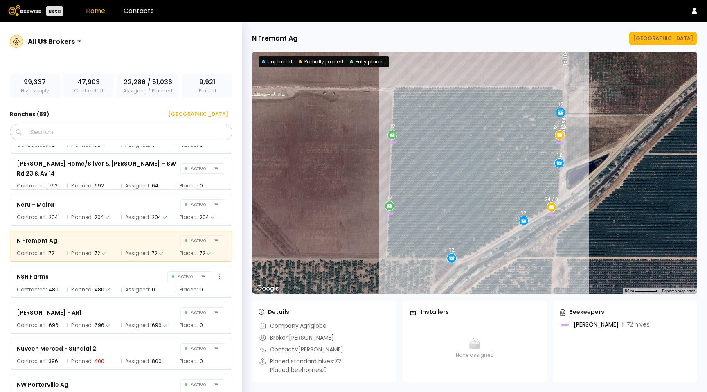
scroll to position [2074, 0]
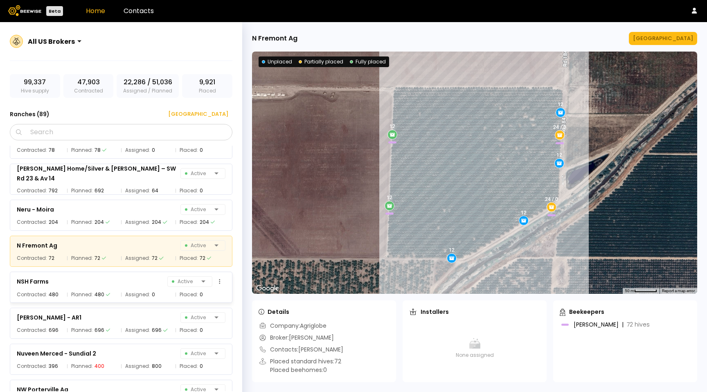
click at [92, 283] on div "NSH Farms Active" at bounding box center [121, 281] width 209 height 11
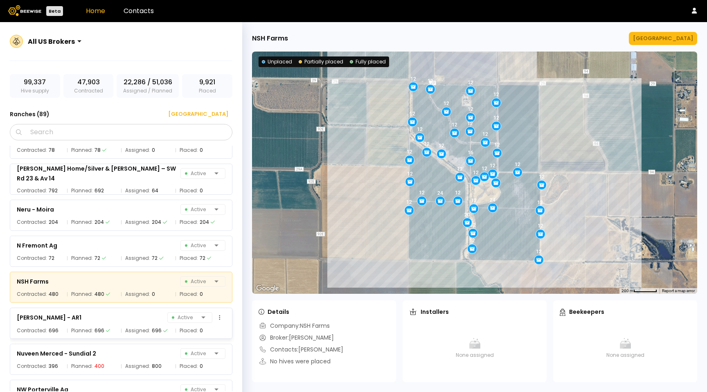
click at [94, 314] on div "[PERSON_NAME] - AR1 Active" at bounding box center [121, 317] width 209 height 11
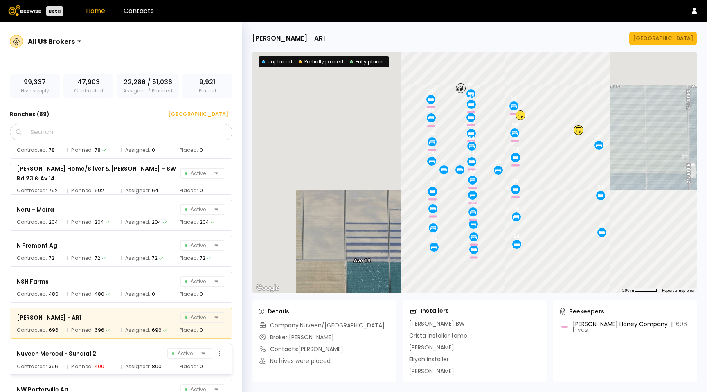
click at [94, 354] on div "Nuveen Merced - Sundial 2" at bounding box center [56, 353] width 79 height 10
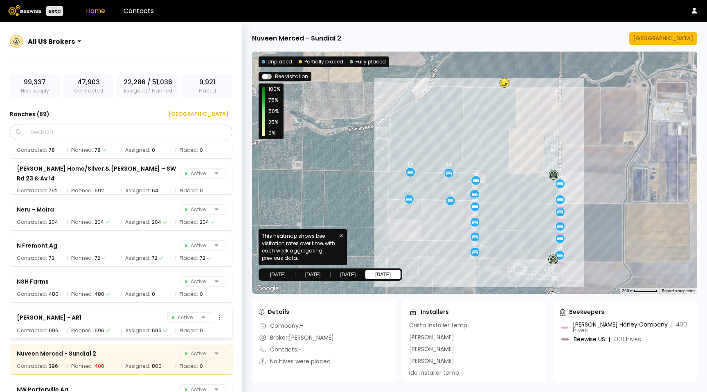
click at [88, 325] on div "[PERSON_NAME] - AR1 Active Contracted: 696 Planned: 696 Assigned: 696 Placed: 0" at bounding box center [121, 322] width 222 height 31
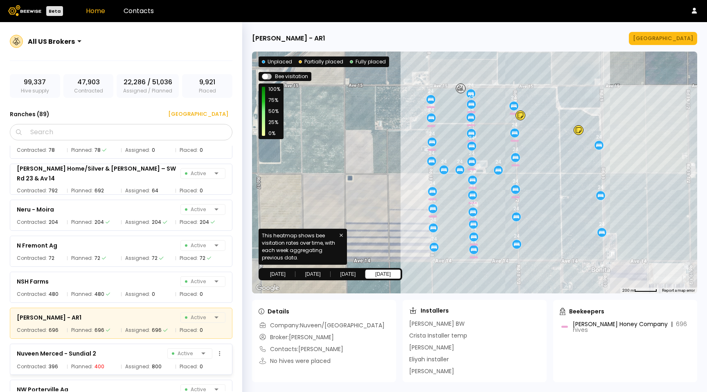
click at [94, 358] on div "Nuveen Merced - Sundial 2 Active" at bounding box center [121, 353] width 209 height 11
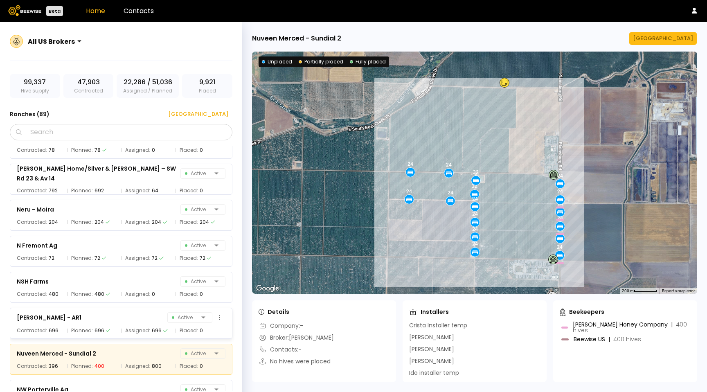
click at [84, 328] on span "Planned:" at bounding box center [82, 330] width 22 height 8
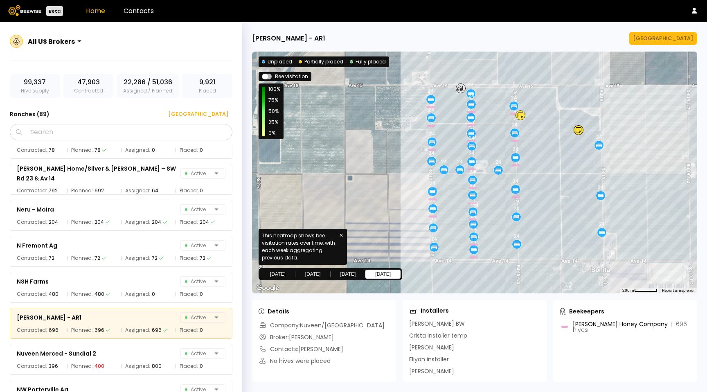
click at [269, 76] on span at bounding box center [267, 77] width 10 height 6
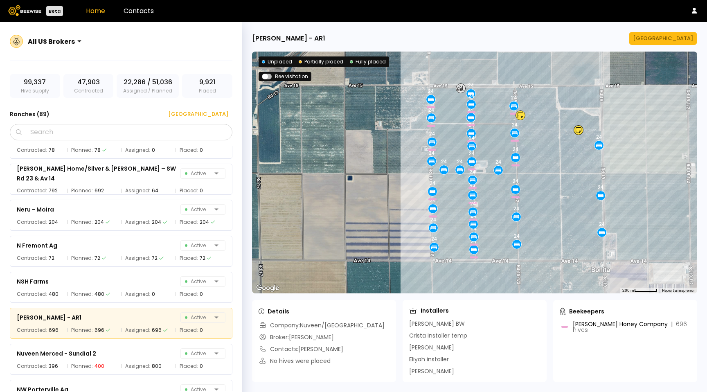
click at [269, 76] on span at bounding box center [267, 77] width 10 height 6
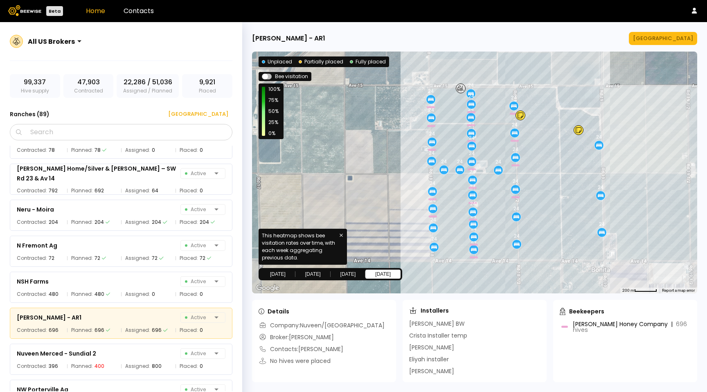
click at [281, 271] on button "[DATE]" at bounding box center [277, 273] width 35 height 9
click at [300, 271] on button "[DATE]" at bounding box center [312, 273] width 35 height 9
click at [334, 272] on button "[DATE]" at bounding box center [347, 273] width 35 height 9
click at [371, 273] on button "[DATE]" at bounding box center [382, 273] width 35 height 9
click at [120, 352] on div "Nuveen Merced - Sundial 2 Active" at bounding box center [121, 353] width 209 height 11
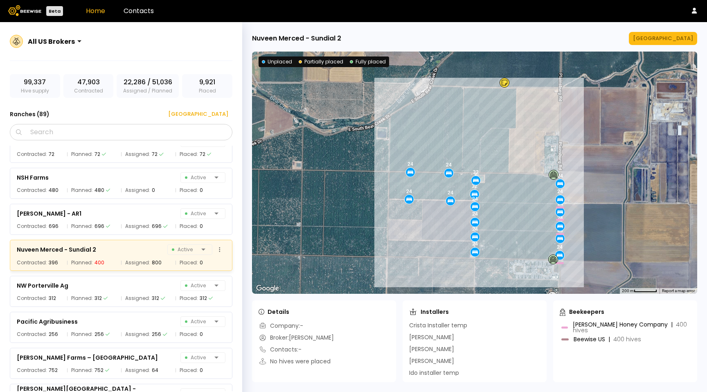
scroll to position [2180, 0]
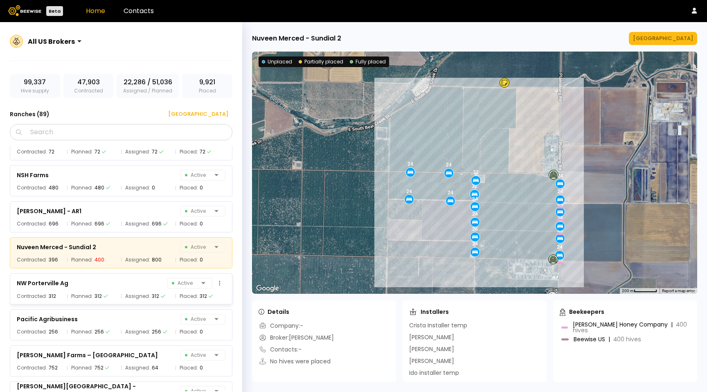
click at [112, 301] on div "NW Porterville Ag Active Contracted: 312 Planned: 312 Assigned: 312 Placed: 312" at bounding box center [121, 288] width 222 height 31
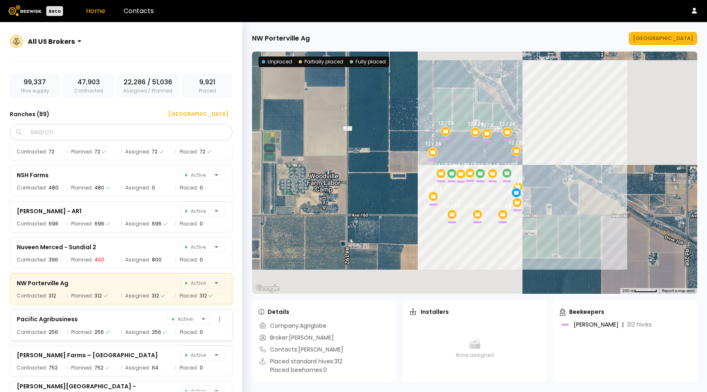
click at [114, 319] on div "Pacific Agribusiness Active" at bounding box center [121, 318] width 209 height 11
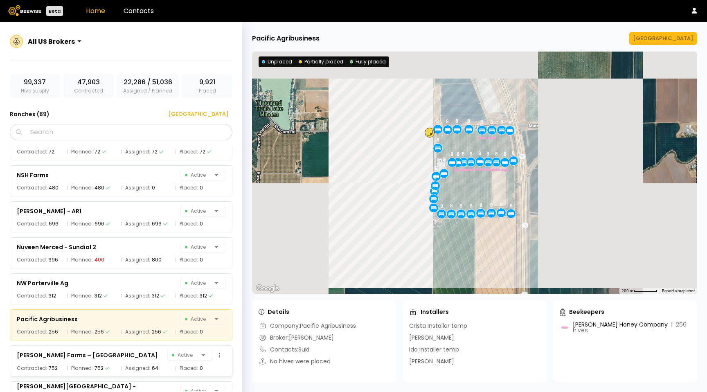
click at [119, 357] on div "[PERSON_NAME] Farms – [GEOGRAPHIC_DATA] Active" at bounding box center [121, 354] width 209 height 11
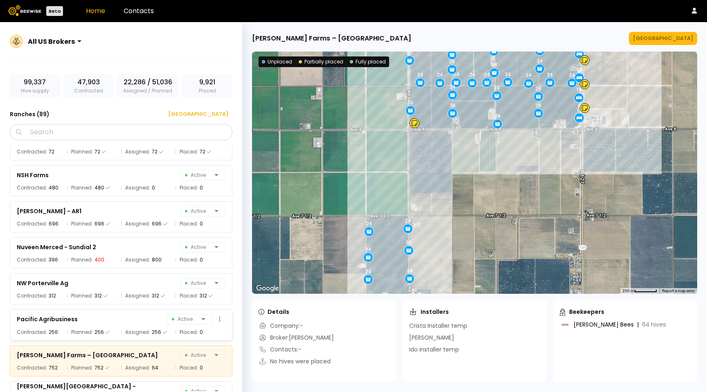
click at [99, 312] on div "Pacific Agribusiness Active Contracted: 256 Planned: 256 Assigned: 256 Placed: 0" at bounding box center [121, 324] width 222 height 31
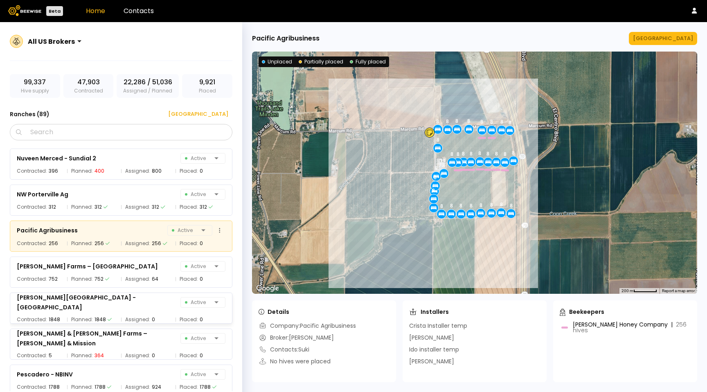
scroll to position [2270, 0]
click at [150, 256] on div "[PERSON_NAME] Farms – [GEOGRAPHIC_DATA] Active Contracted: 752 Planned: 752 Ass…" at bounding box center [121, 271] width 222 height 31
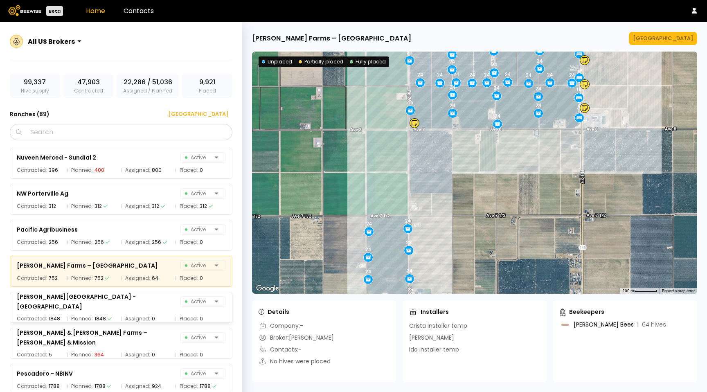
click at [132, 290] on div "[PERSON_NAME][GEOGRAPHIC_DATA] - [GEOGRAPHIC_DATA] Active Contracted: 1848 Plan…" at bounding box center [125, 305] width 231 height 36
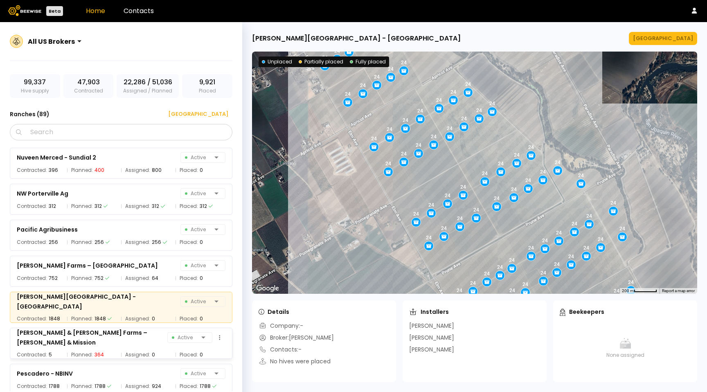
click at [108, 330] on div "[PERSON_NAME] & [PERSON_NAME] Farms – [PERSON_NAME] & Mission Active Contracted…" at bounding box center [121, 343] width 222 height 31
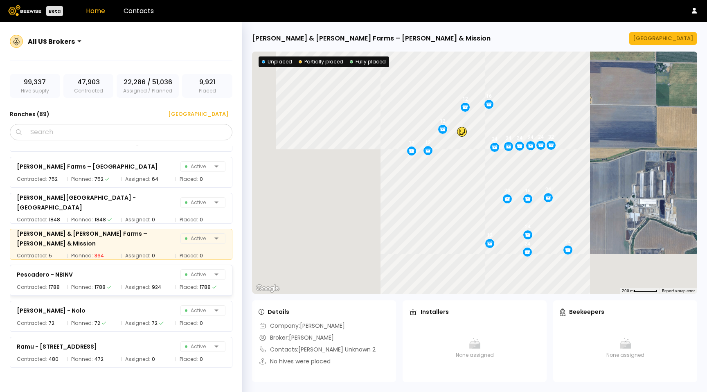
scroll to position [2378, 0]
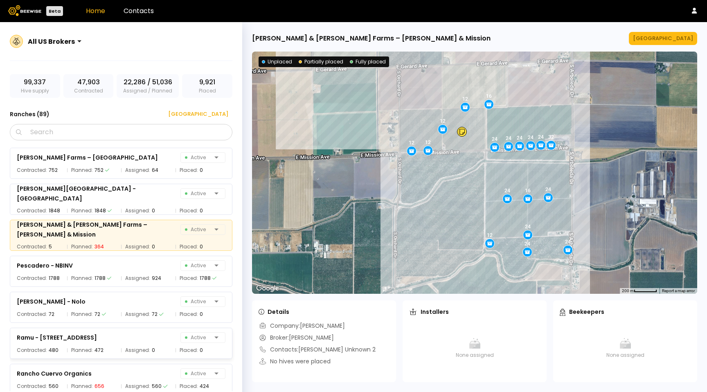
click at [99, 324] on div "Ramu - 22802 Ave 11 Active Contracted: 480 Planned: 472 Assigned: 0 Placed: 0" at bounding box center [125, 341] width 231 height 36
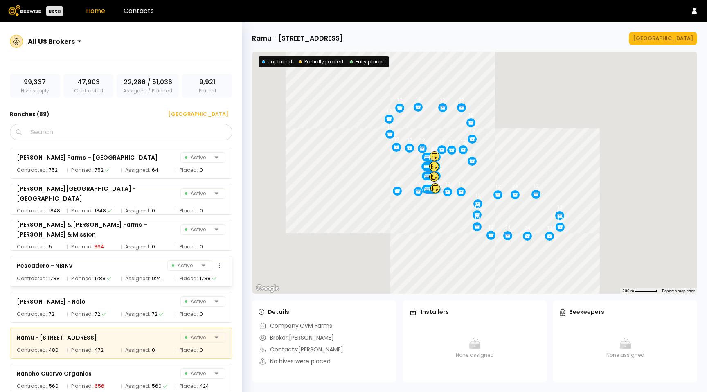
click at [98, 272] on div "Pescadero - NBINV Active Contracted: 1788 Planned: 1788 Assigned: 924 Placed: 1…" at bounding box center [121, 271] width 222 height 31
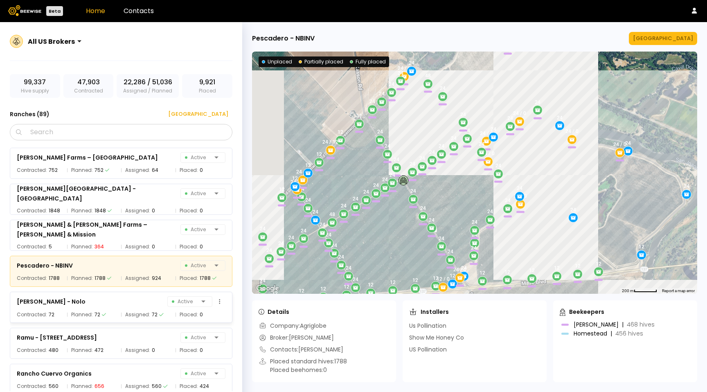
click at [99, 305] on div "[PERSON_NAME] - Nolo Active" at bounding box center [121, 301] width 209 height 11
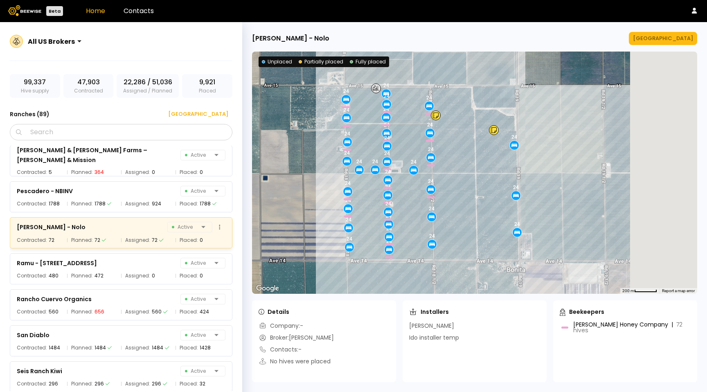
scroll to position [2455, 0]
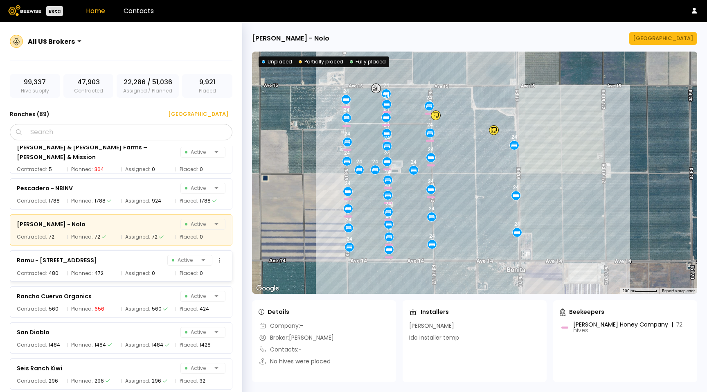
click at [108, 277] on div "Ramu - 22802 Ave 11 Active Contracted: 480 Planned: 472 Assigned: 0 Placed: 0" at bounding box center [121, 265] width 222 height 31
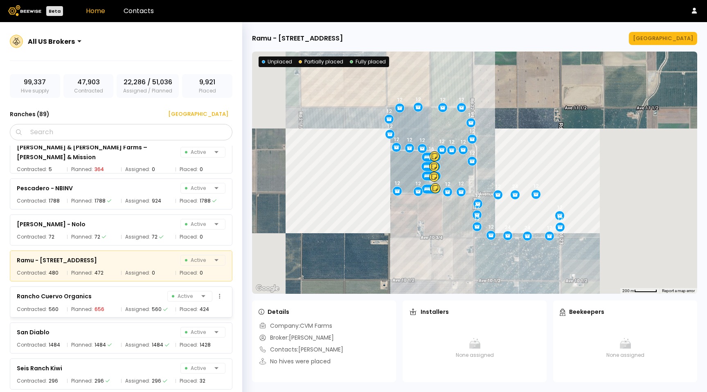
click at [108, 296] on div "Rancho Cuervo Organics Active" at bounding box center [121, 295] width 209 height 11
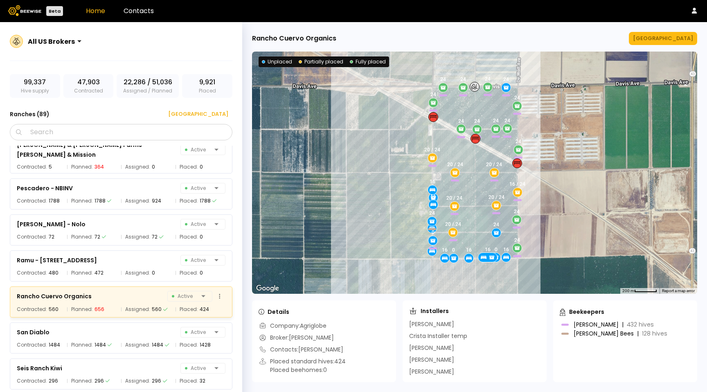
scroll to position [2541, 0]
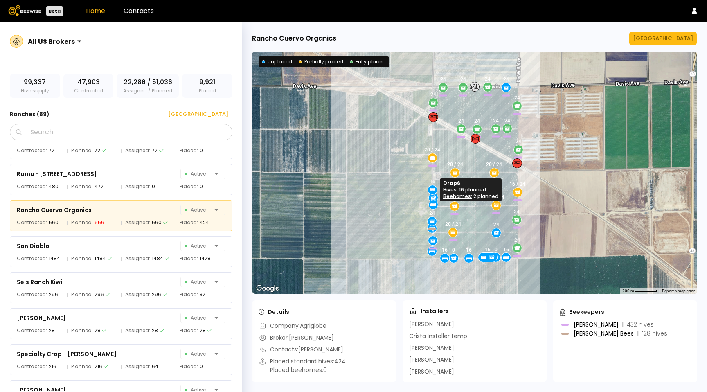
click at [432, 186] on icon at bounding box center [432, 189] width 7 height 7
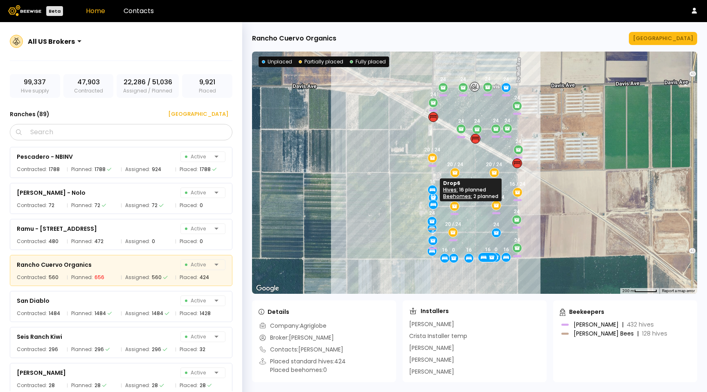
scroll to position [2486, 0]
click at [677, 36] on div "[GEOGRAPHIC_DATA]" at bounding box center [663, 38] width 60 height 8
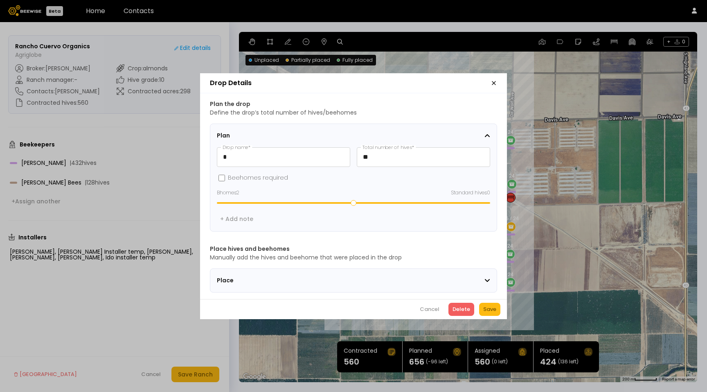
click at [494, 81] on icon "button" at bounding box center [493, 83] width 7 height 7
click at [494, 80] on icon "button" at bounding box center [493, 83] width 7 height 7
click at [497, 82] on header "Drop Details" at bounding box center [353, 83] width 307 height 20
click at [489, 79] on header "Drop Details" at bounding box center [353, 83] width 307 height 20
click at [492, 81] on icon "button" at bounding box center [493, 82] width 3 height 3
